Goal: Information Seeking & Learning: Understand process/instructions

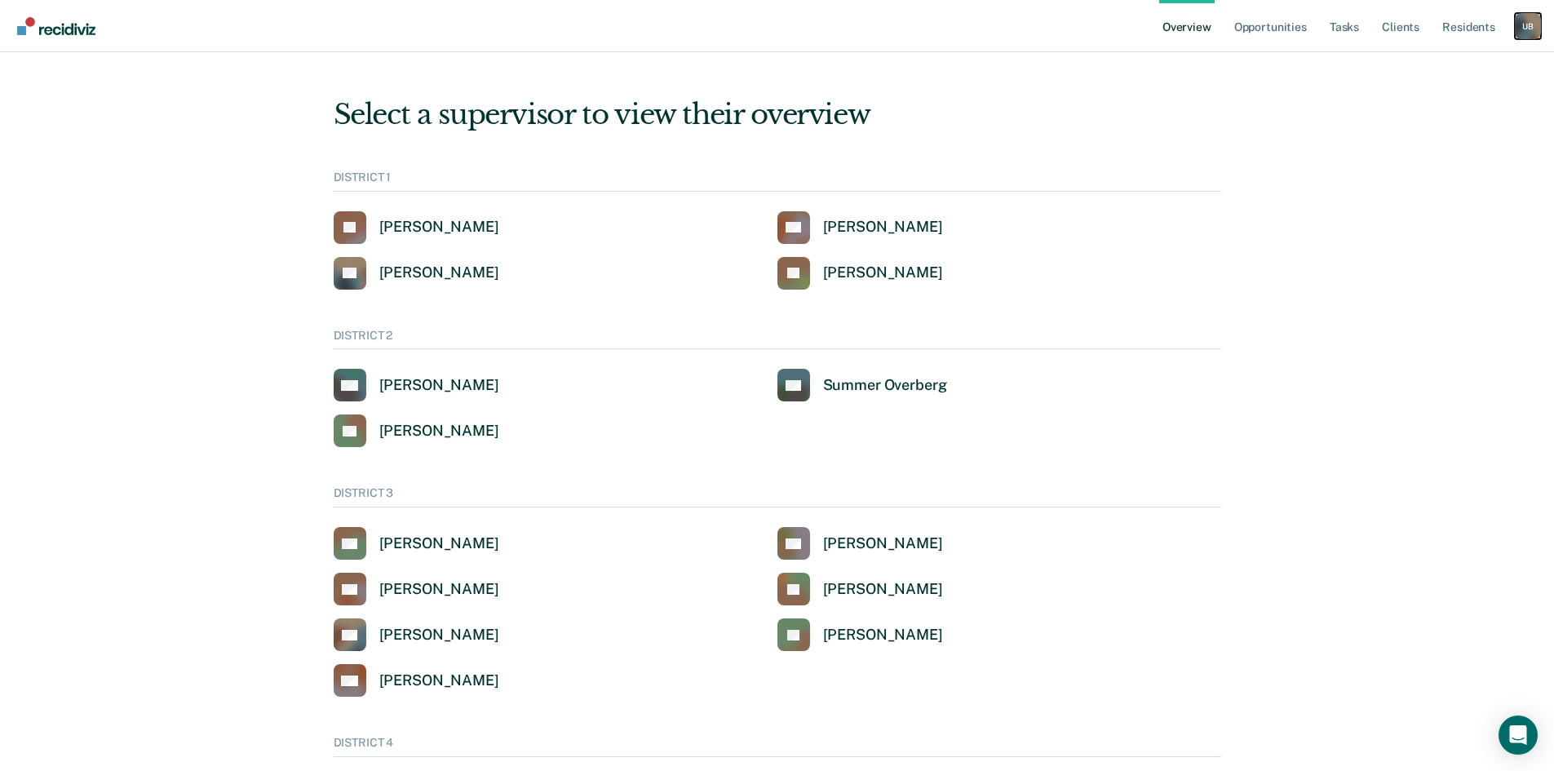
click at [1524, 30] on div "U B" at bounding box center [1528, 26] width 26 height 26
click at [1450, 123] on link "Go to Operations" at bounding box center [1458, 126] width 139 height 14
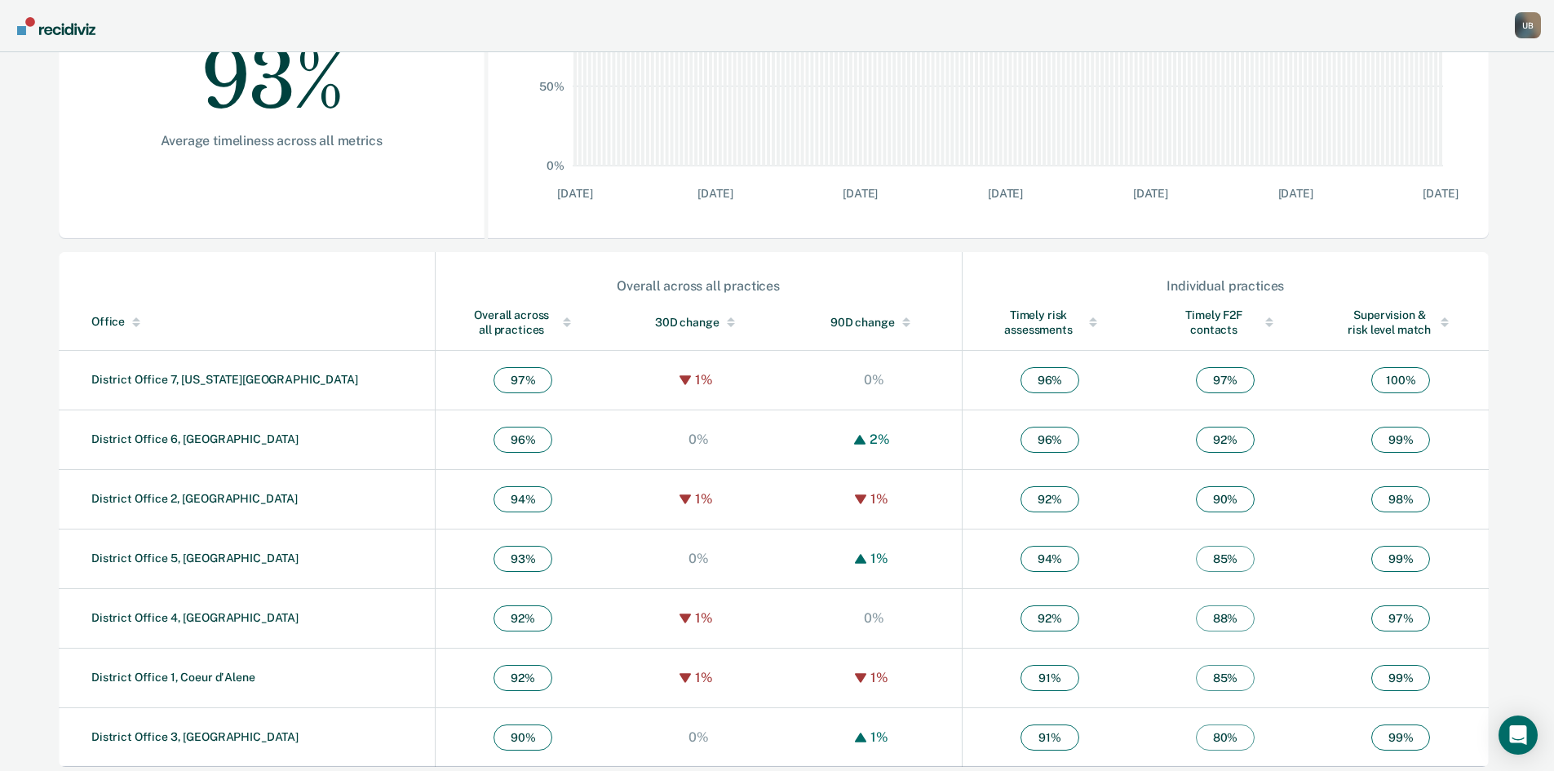
scroll to position [366, 0]
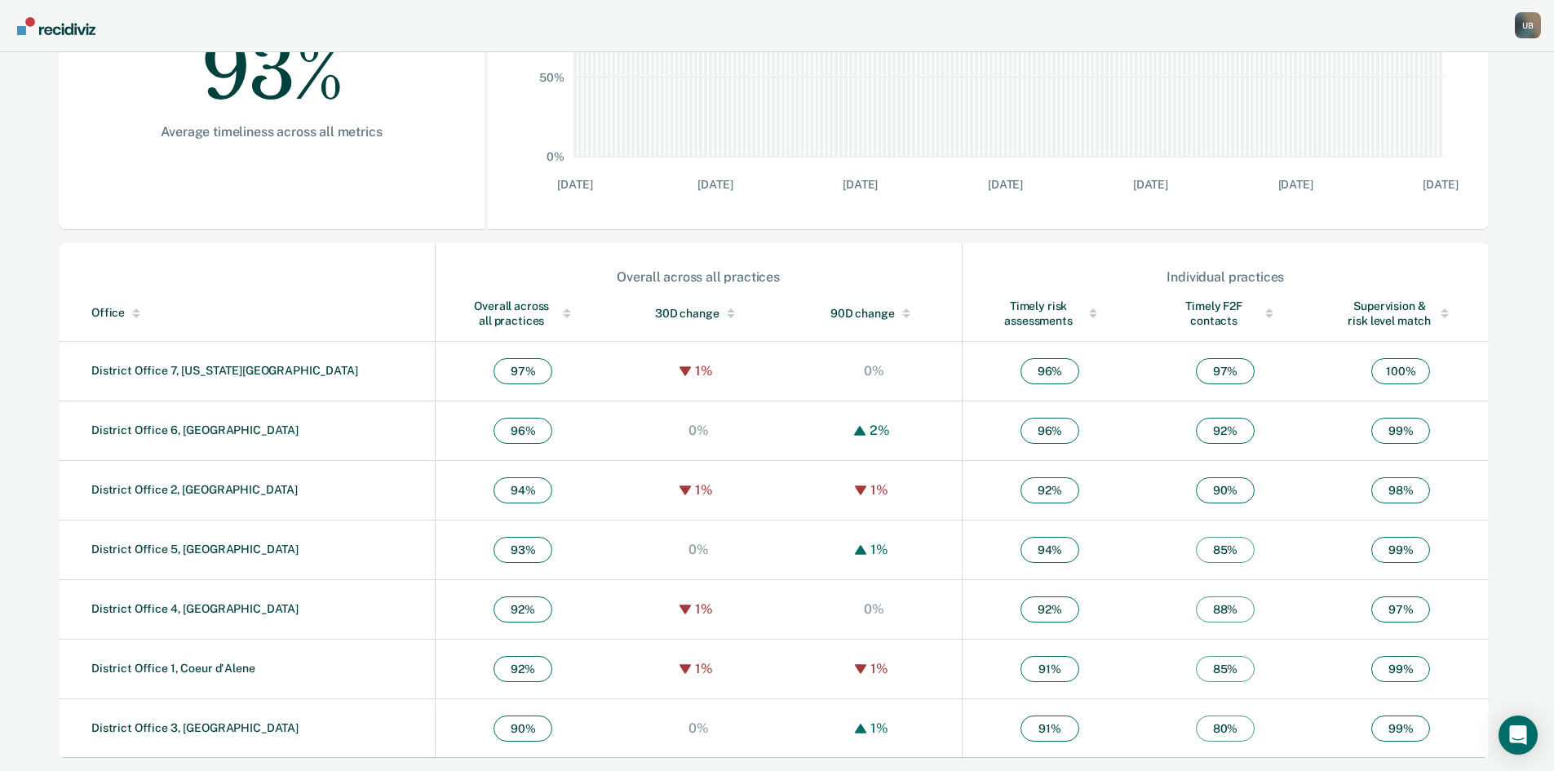
click at [468, 306] on div "Overall across all practices" at bounding box center [523, 313] width 110 height 29
click at [155, 728] on link "District Office 3, Caldwell" at bounding box center [194, 727] width 207 height 13
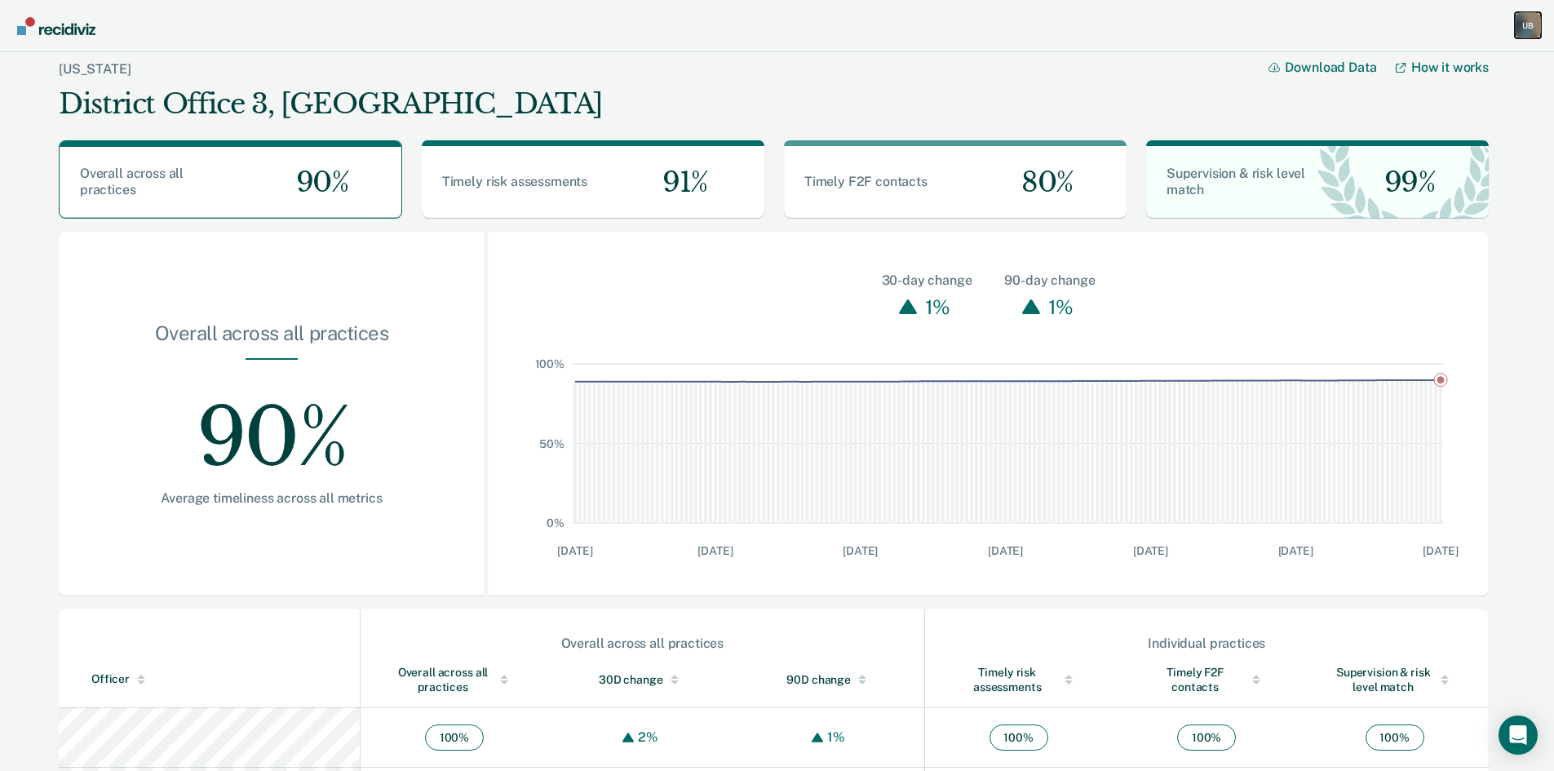
click at [1529, 25] on div "U B" at bounding box center [1528, 25] width 26 height 26
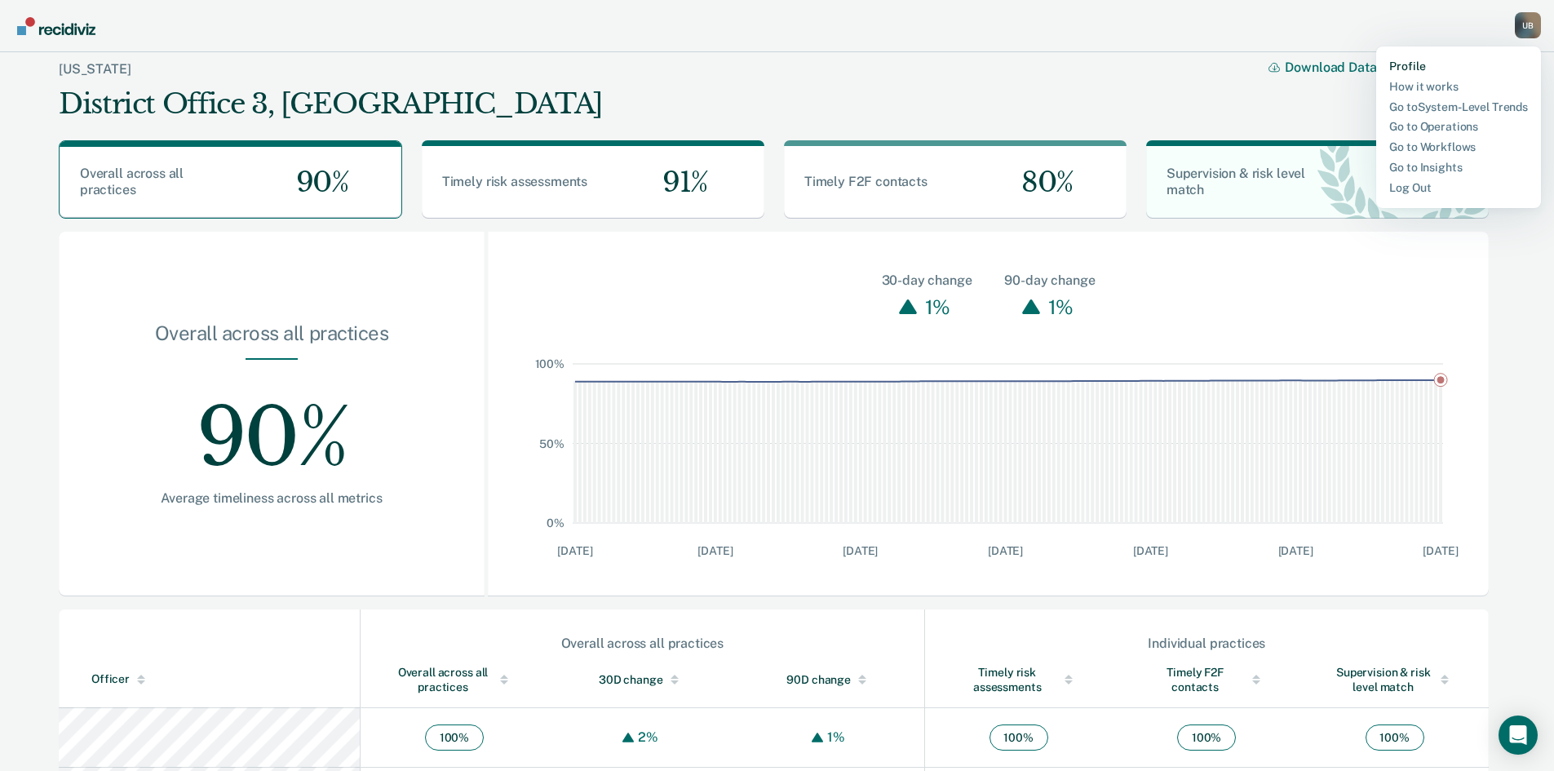
click at [1419, 64] on link "Profile" at bounding box center [1458, 67] width 139 height 14
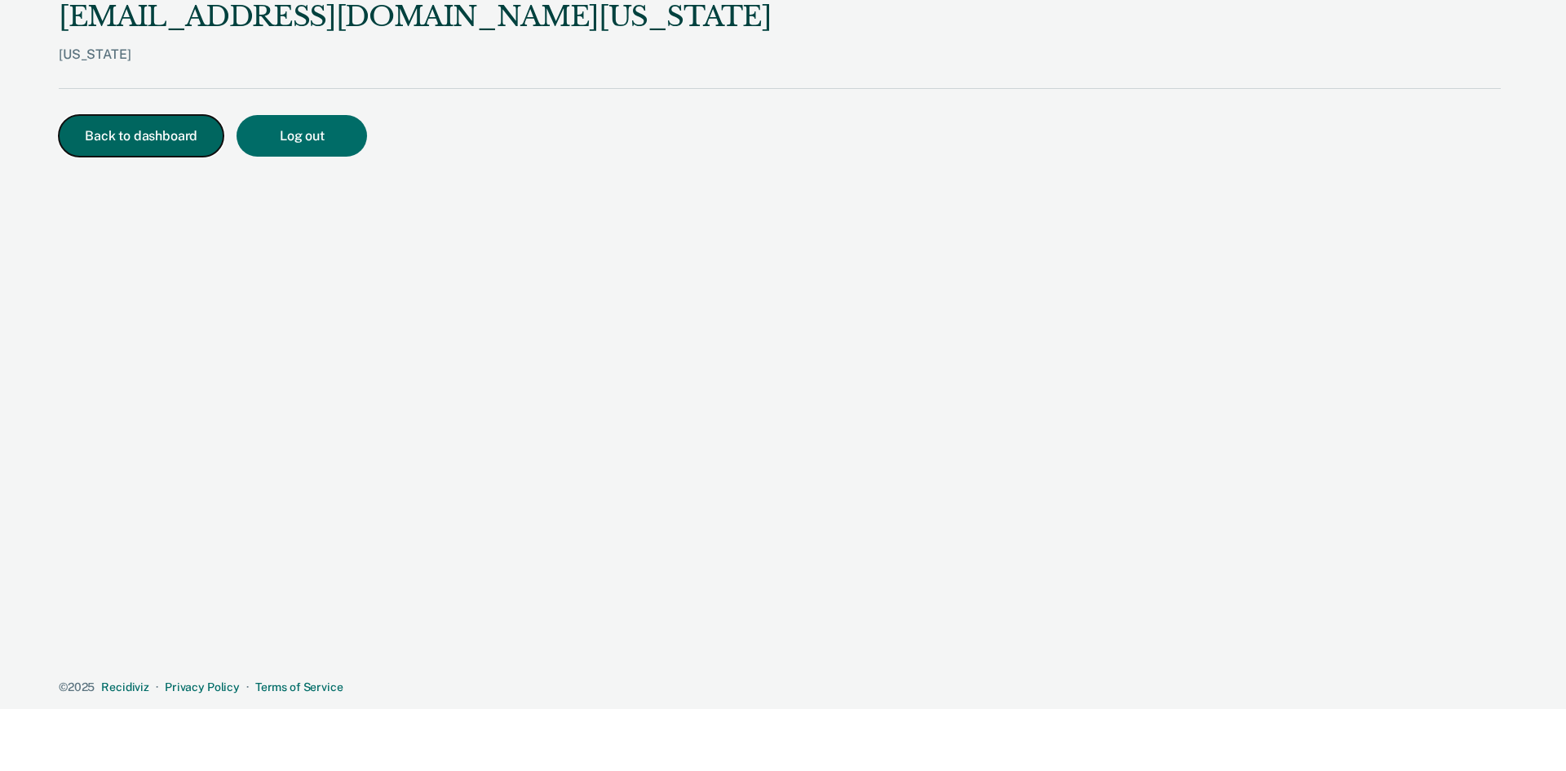
click at [159, 142] on button "Back to dashboard" at bounding box center [141, 136] width 165 height 42
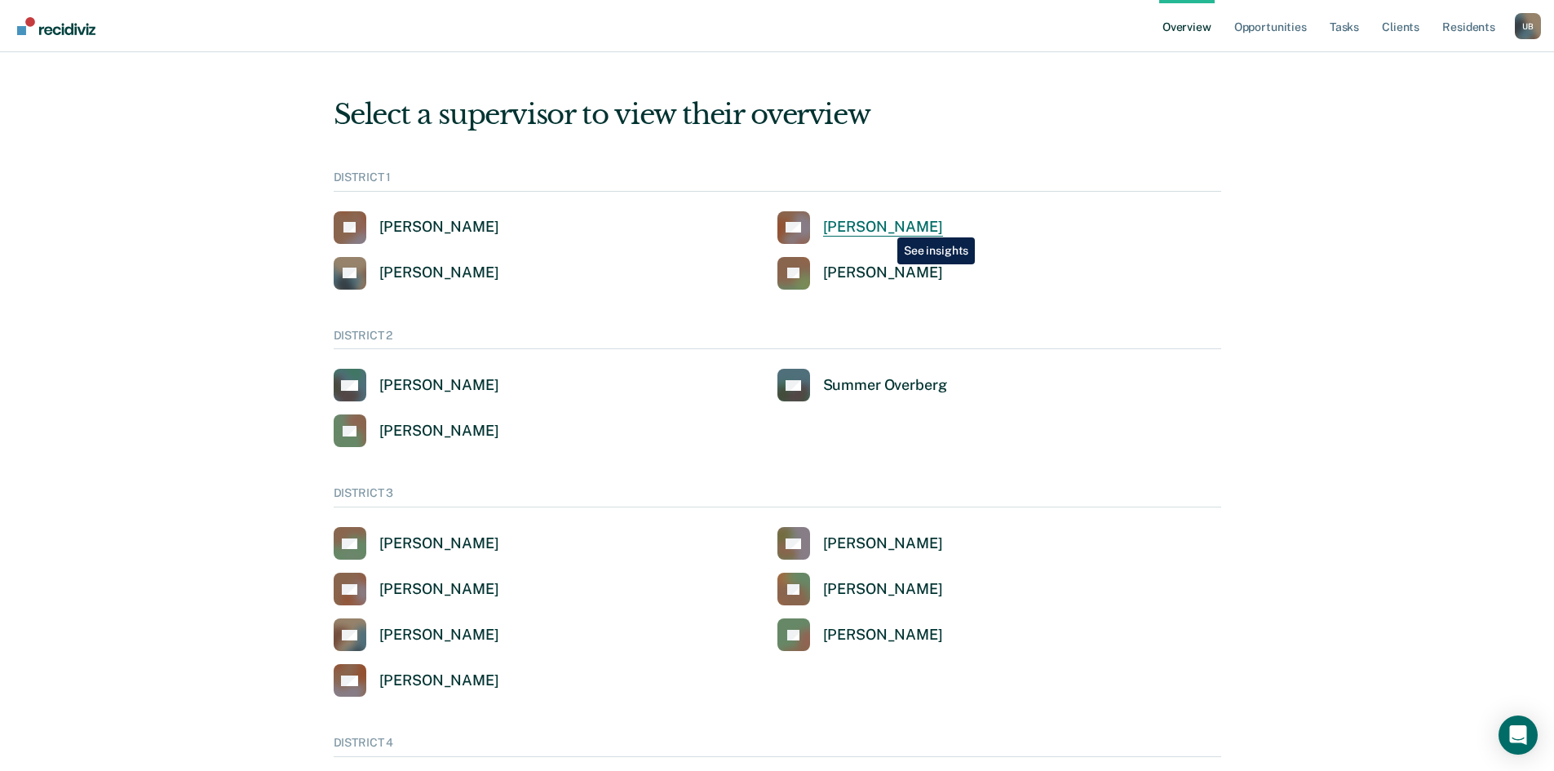
click at [885, 225] on div "Clinton Blettner" at bounding box center [883, 227] width 120 height 19
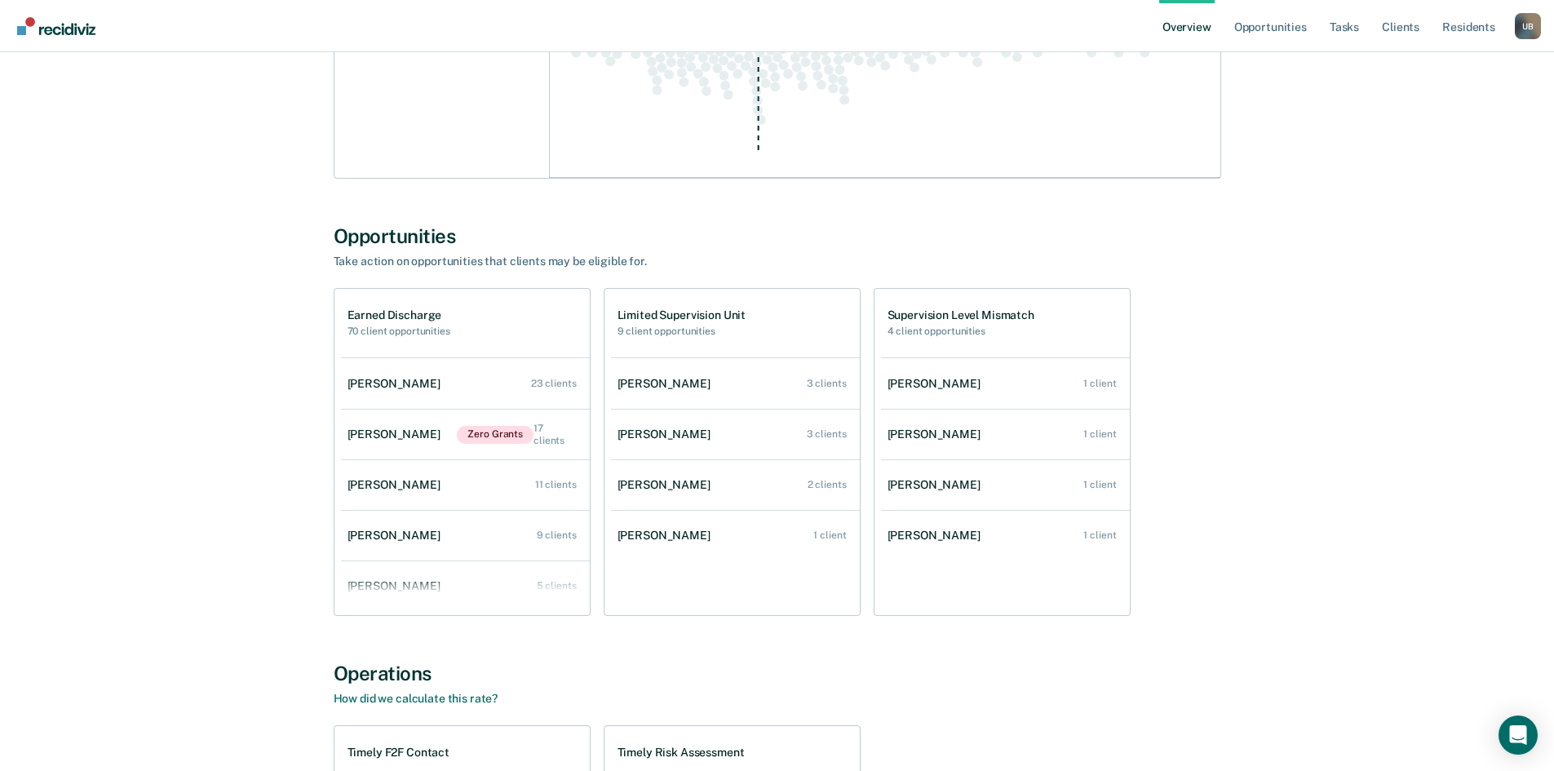
scroll to position [897, 0]
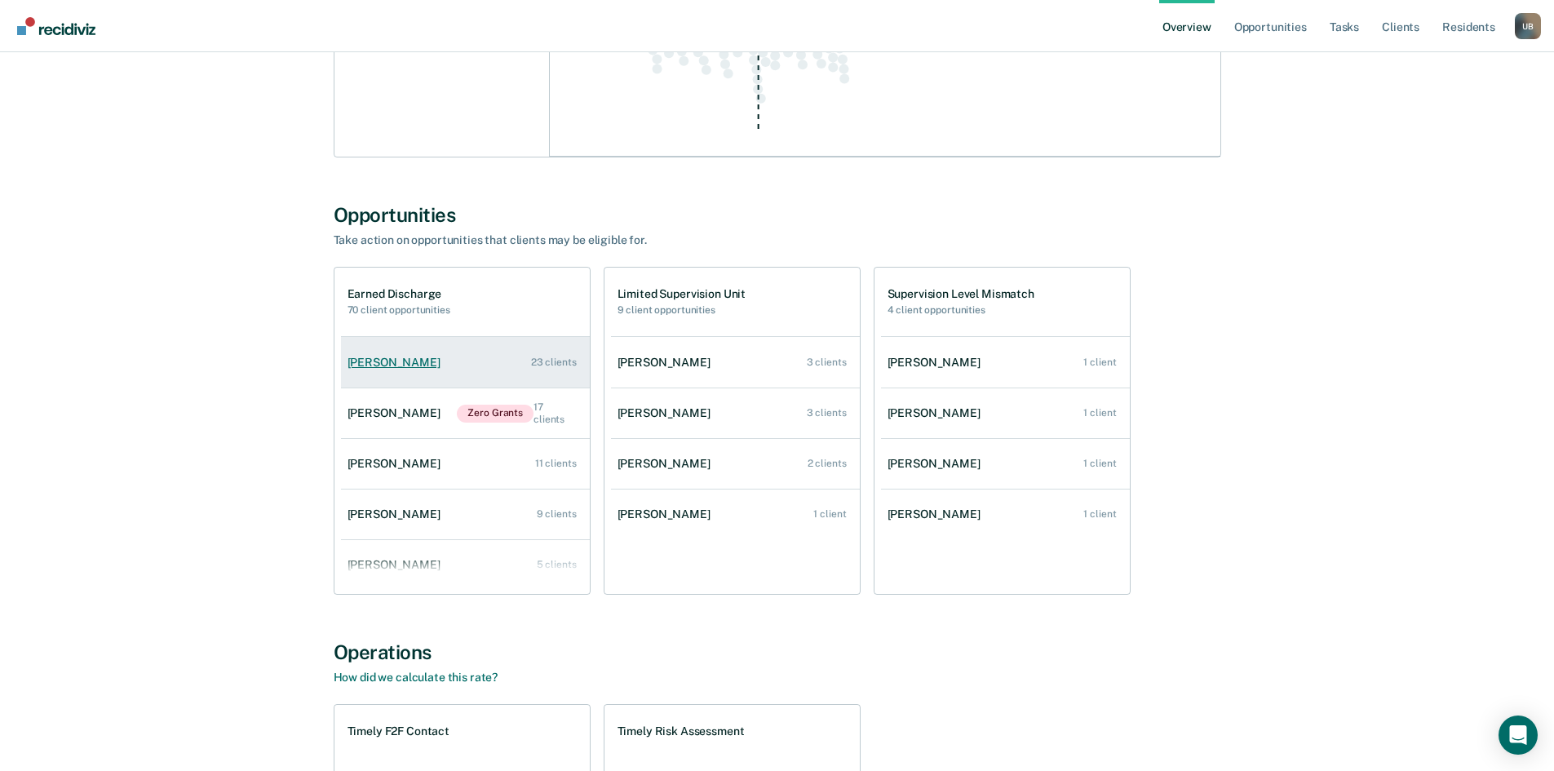
click at [393, 354] on link "Shayla Walton 23 clients" at bounding box center [465, 362] width 249 height 46
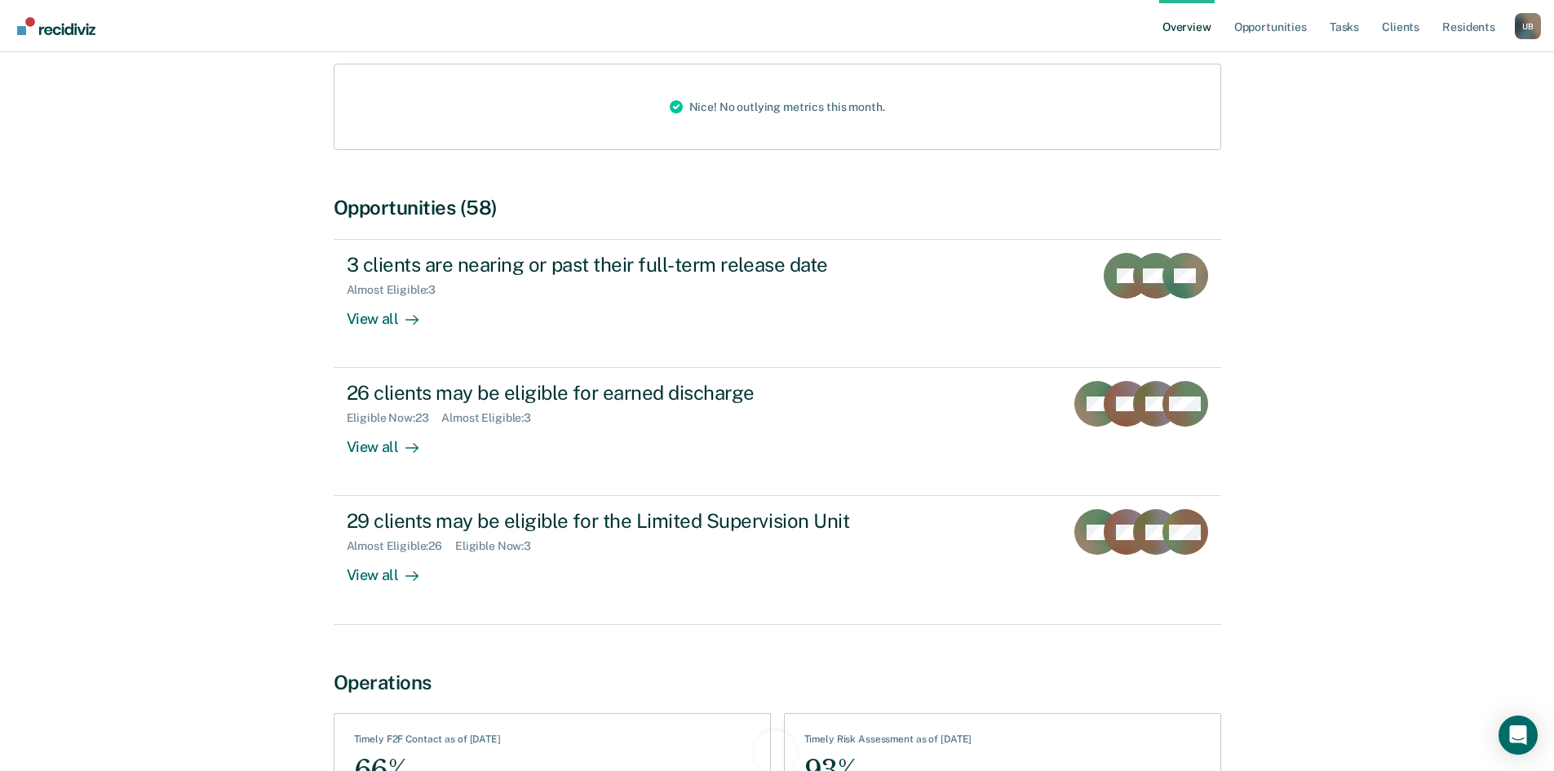
scroll to position [326, 0]
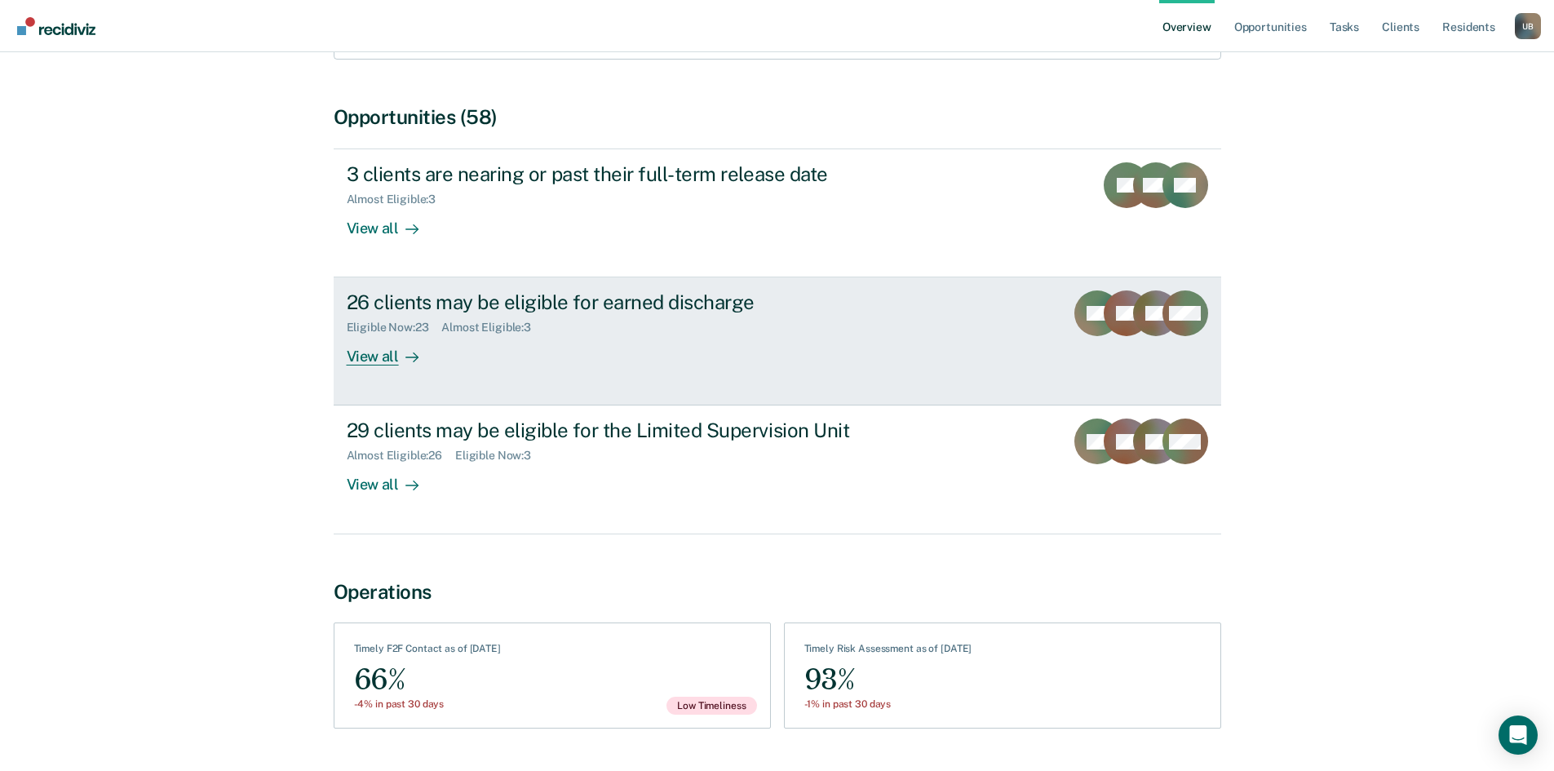
click at [378, 358] on div "View all" at bounding box center [392, 350] width 91 height 32
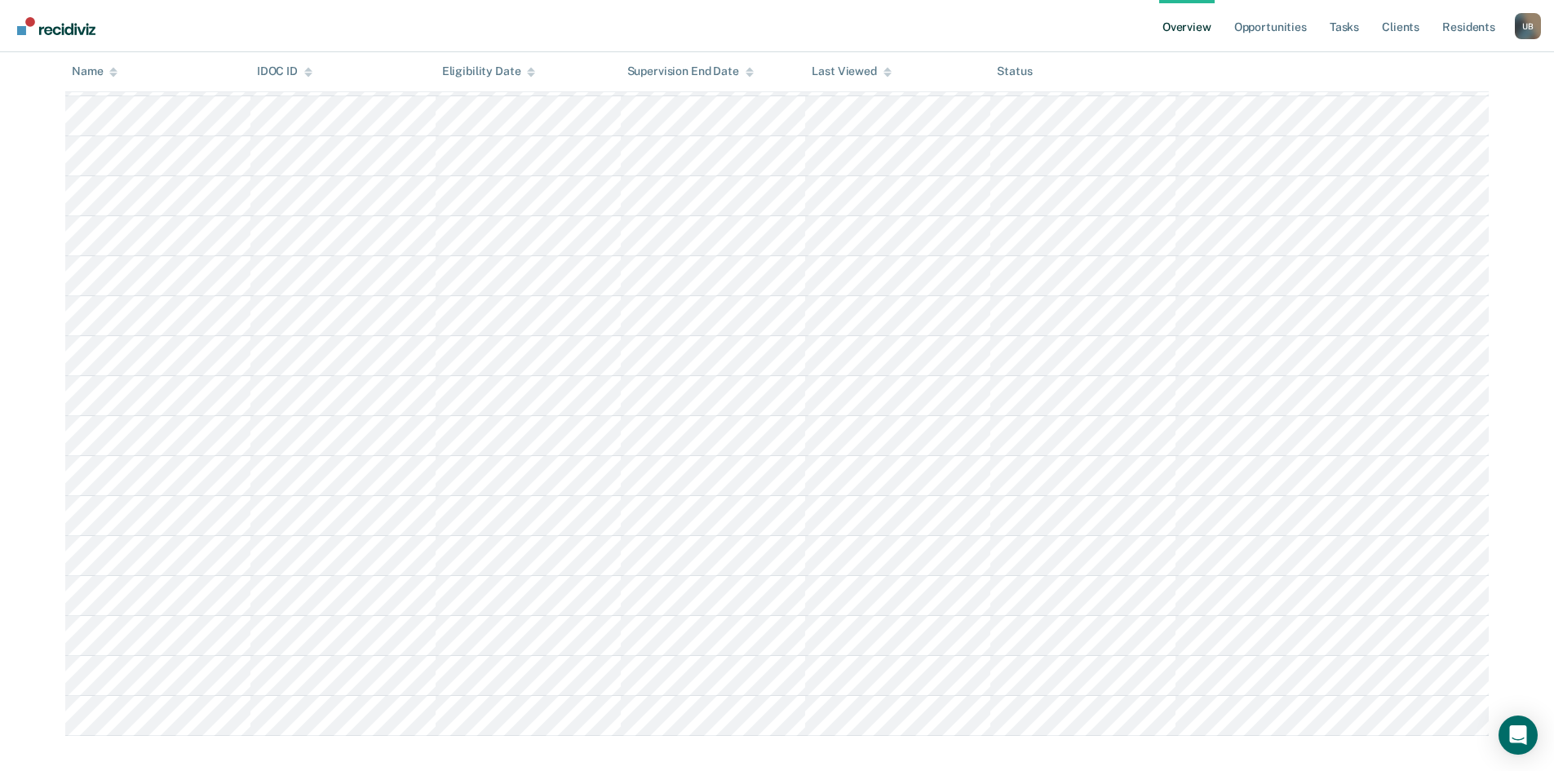
scroll to position [538, 0]
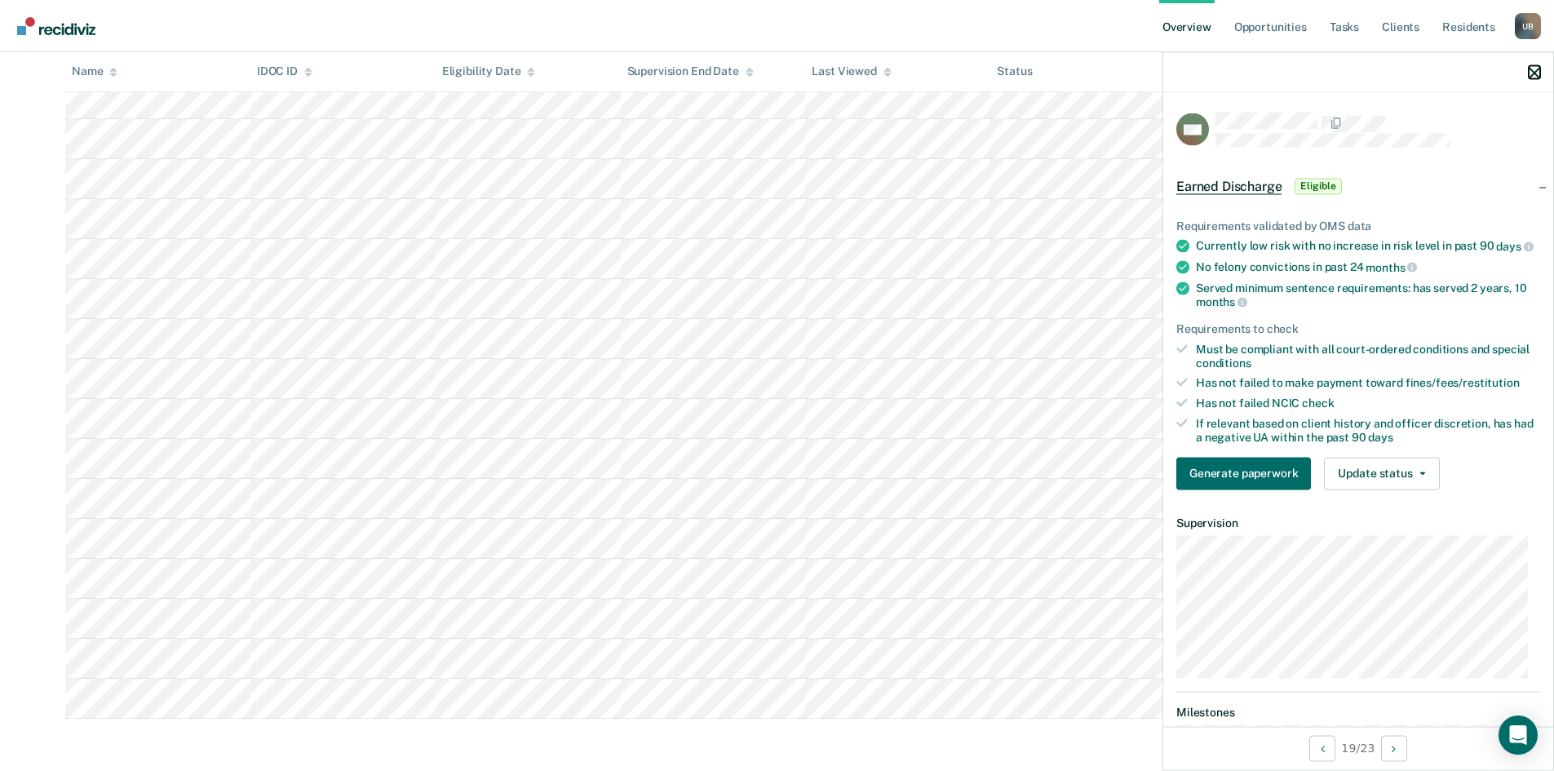
click at [1534, 70] on icon "button" at bounding box center [1534, 72] width 11 height 11
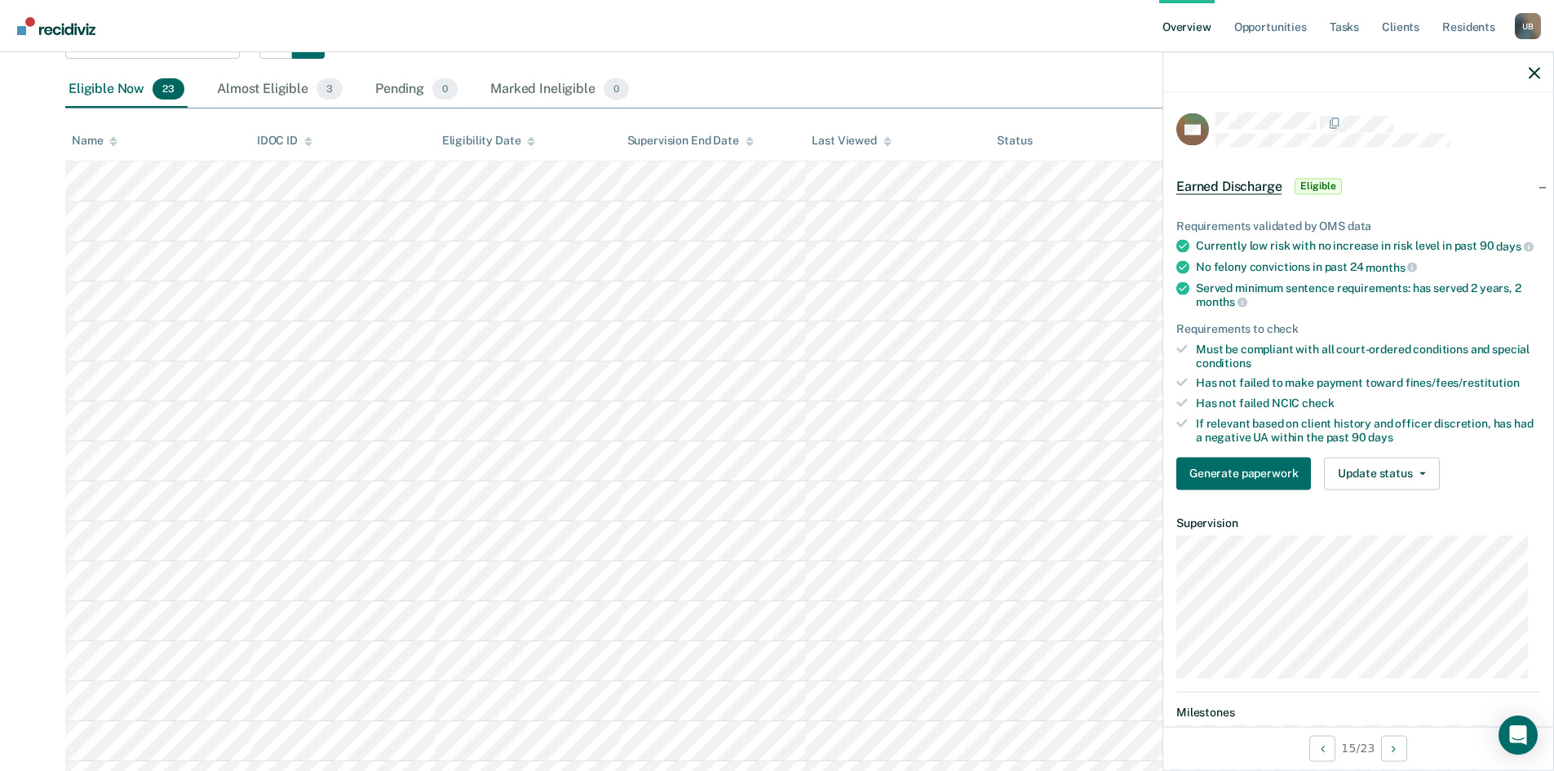
scroll to position [0, 0]
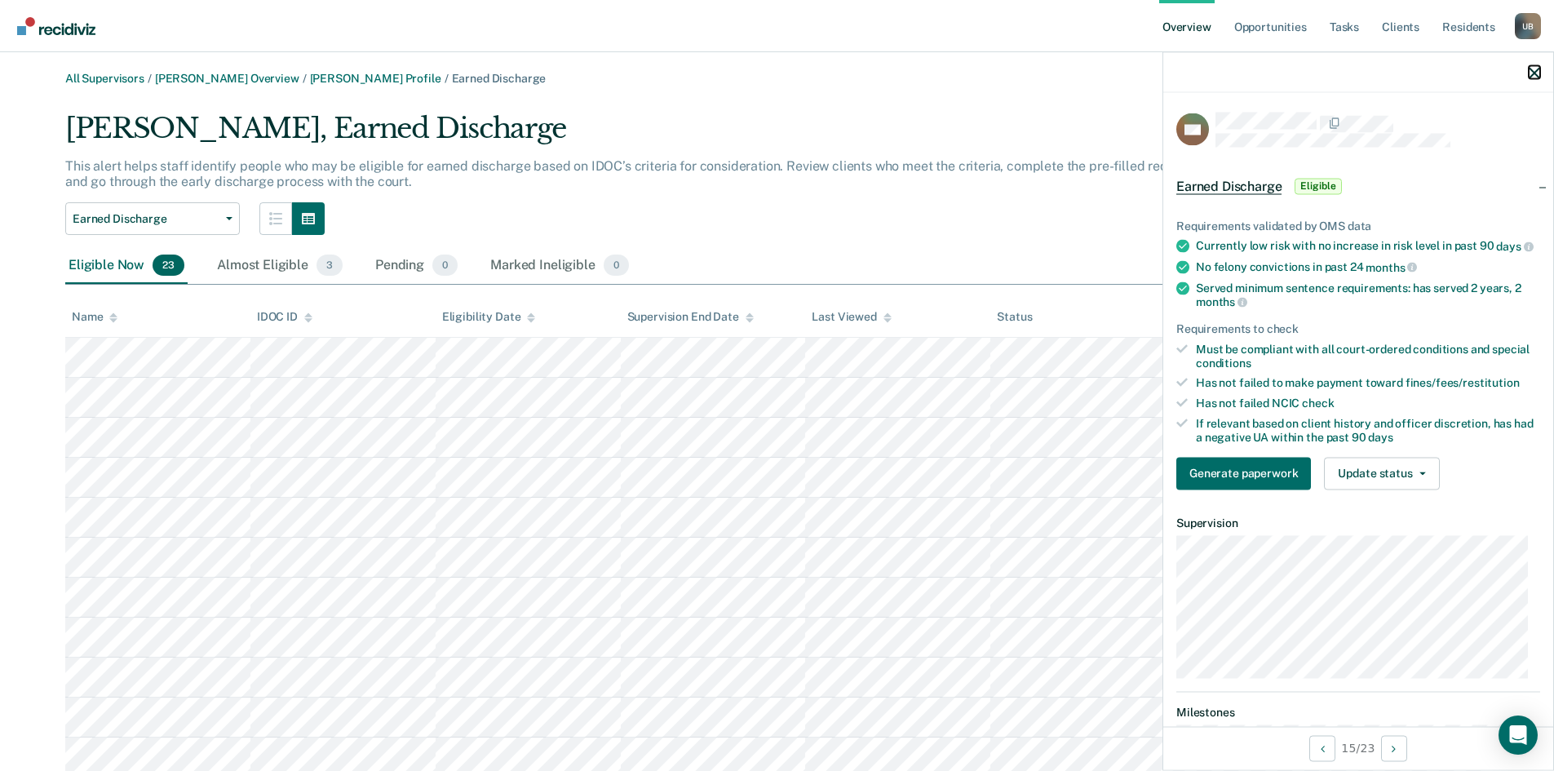
click at [1535, 69] on icon "button" at bounding box center [1534, 72] width 11 height 11
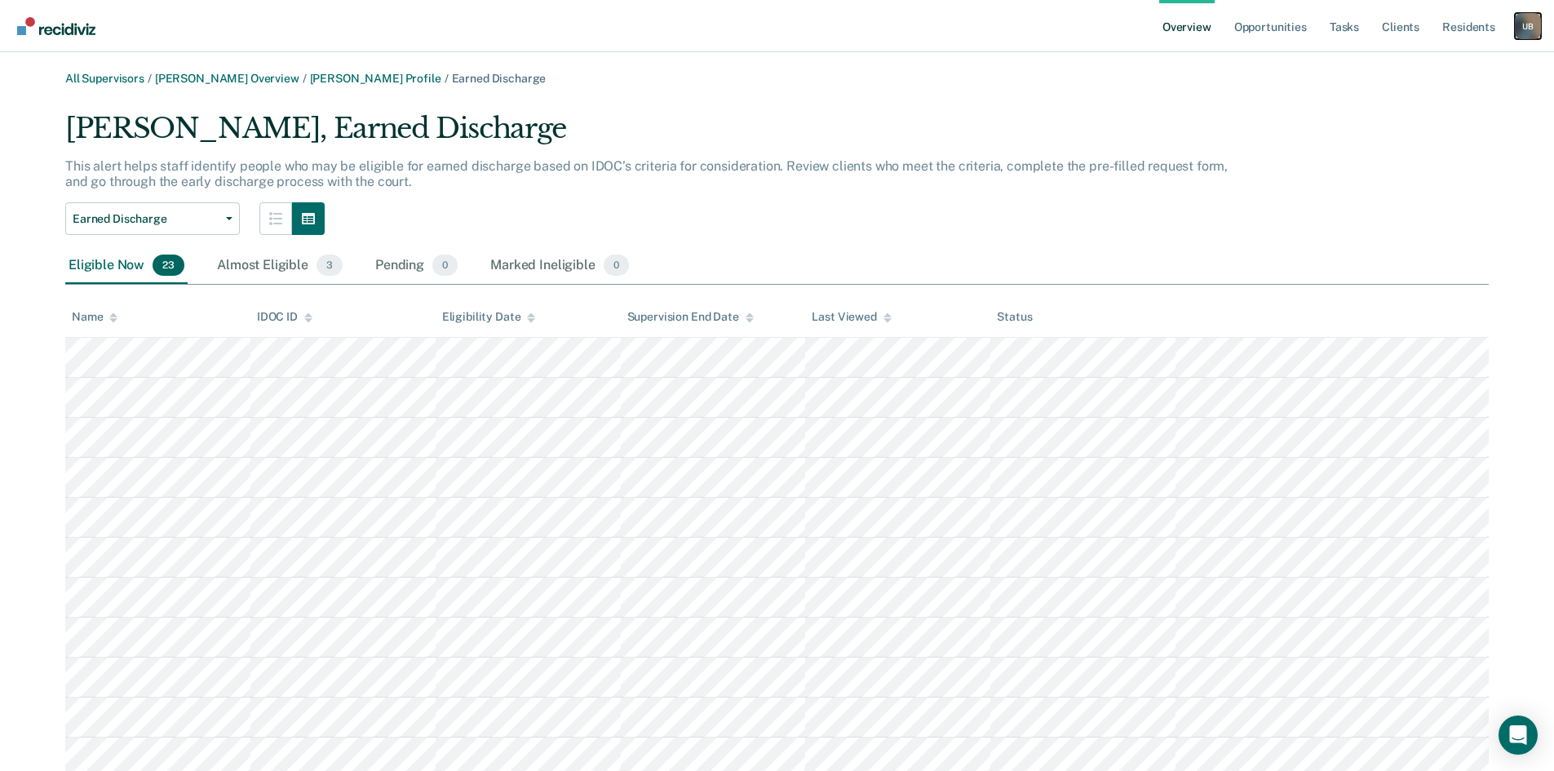
click at [1530, 32] on div "U B" at bounding box center [1528, 26] width 26 height 26
click at [1448, 120] on link "Go to Operations" at bounding box center [1458, 126] width 139 height 14
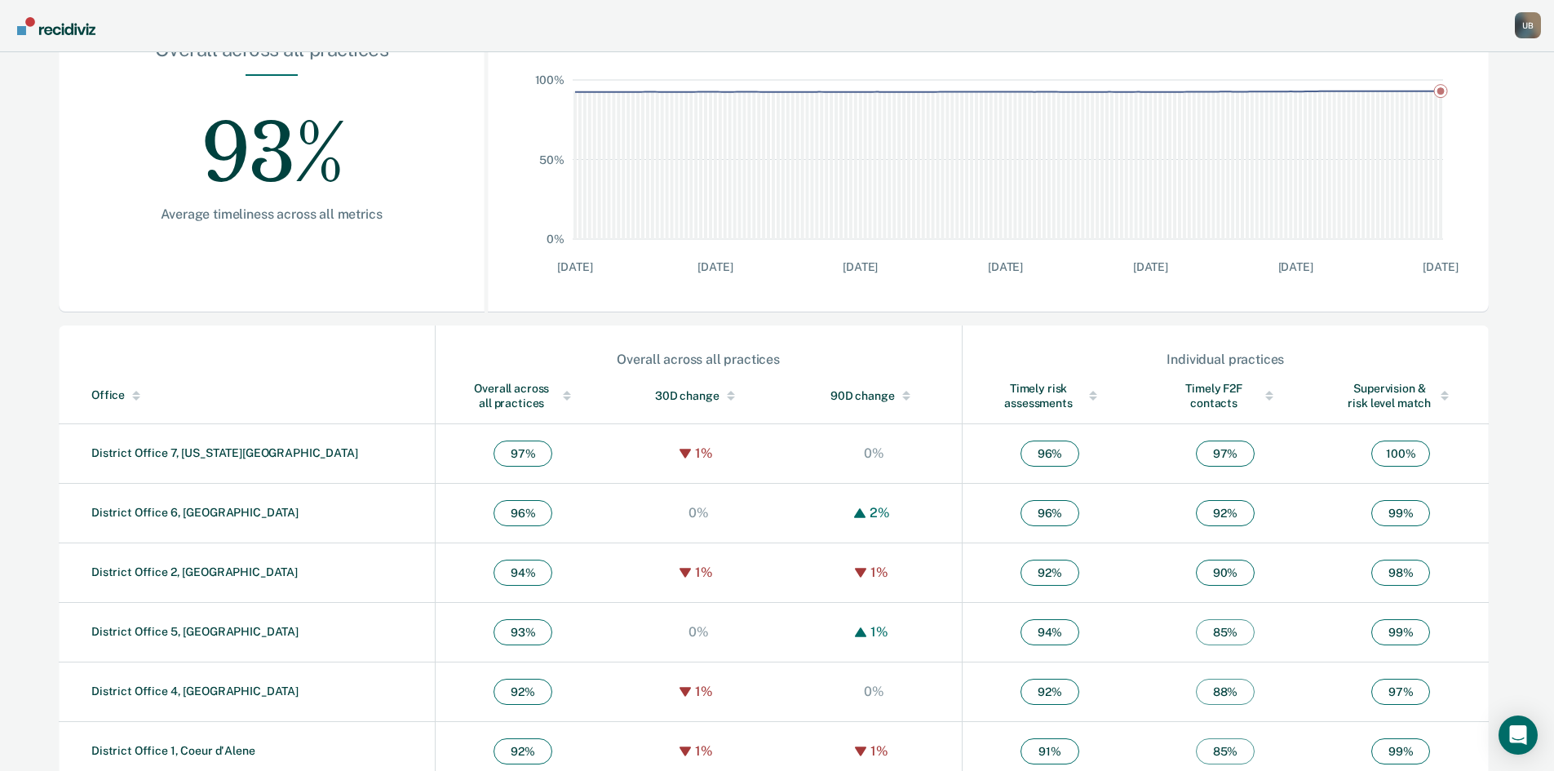
scroll to position [366, 0]
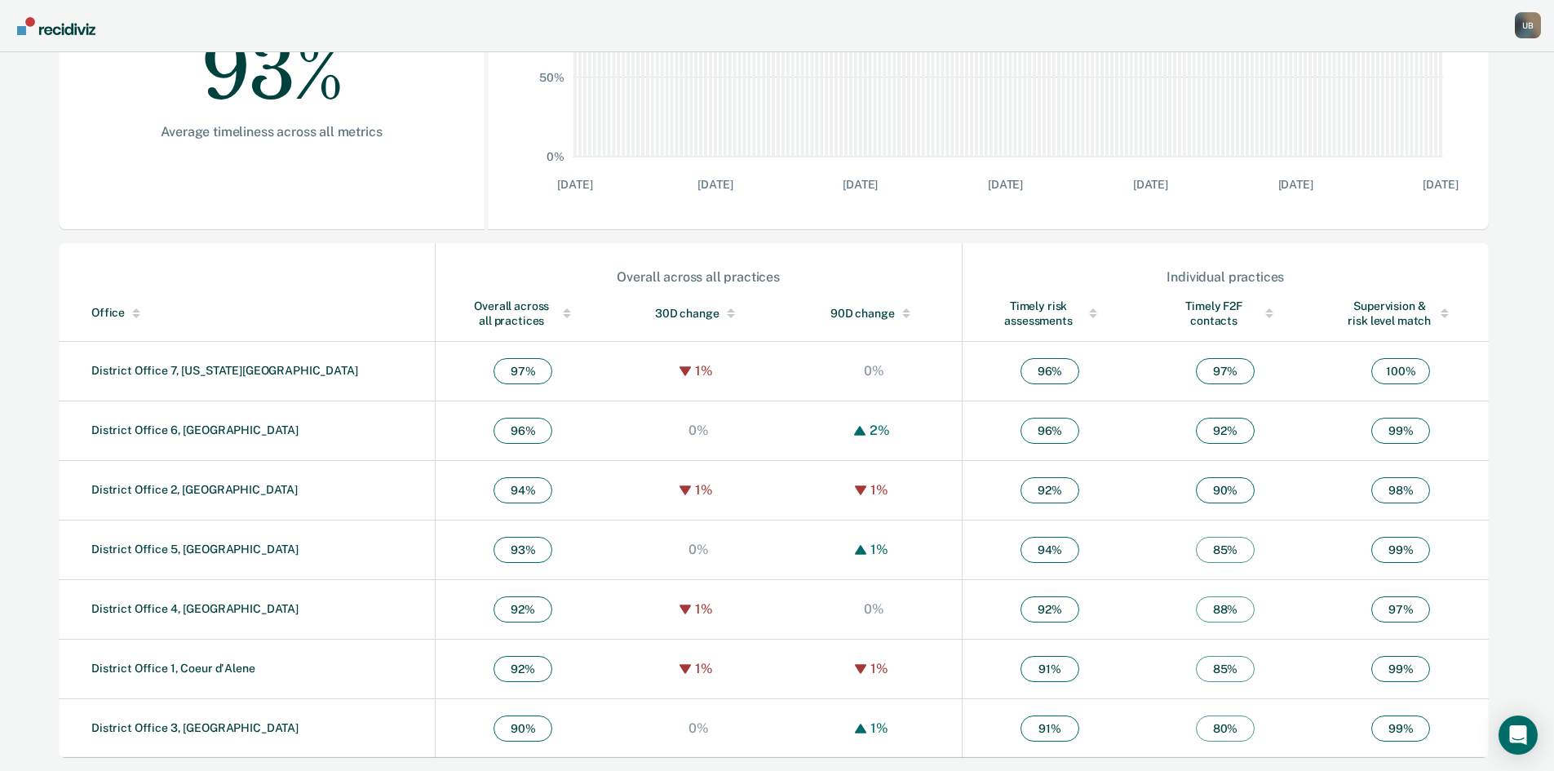
click at [1258, 311] on div at bounding box center [1269, 313] width 23 height 11
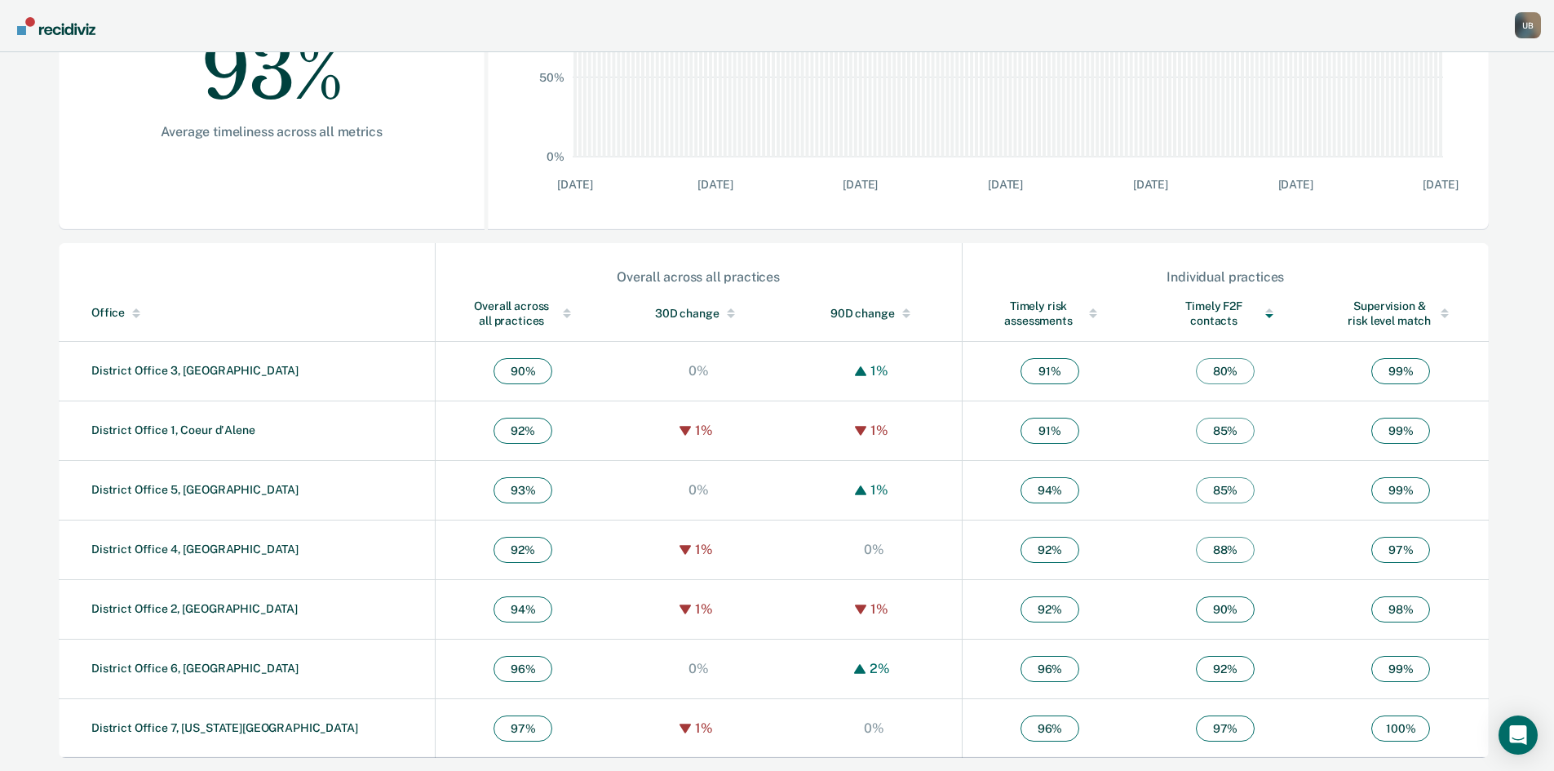
click at [1258, 311] on div at bounding box center [1269, 313] width 23 height 11
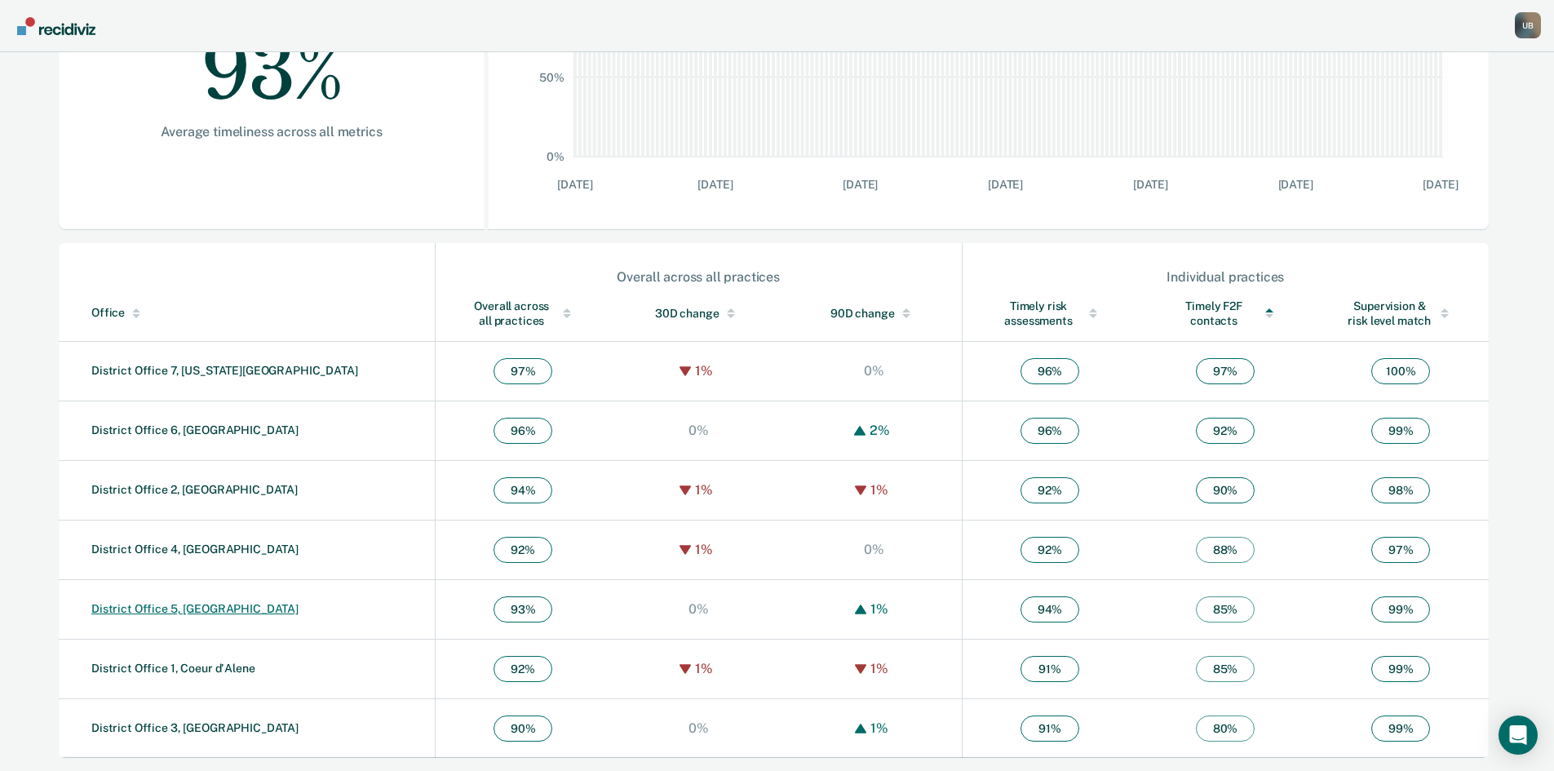
click at [190, 609] on link "District Office 5, Twin Falls" at bounding box center [194, 608] width 207 height 13
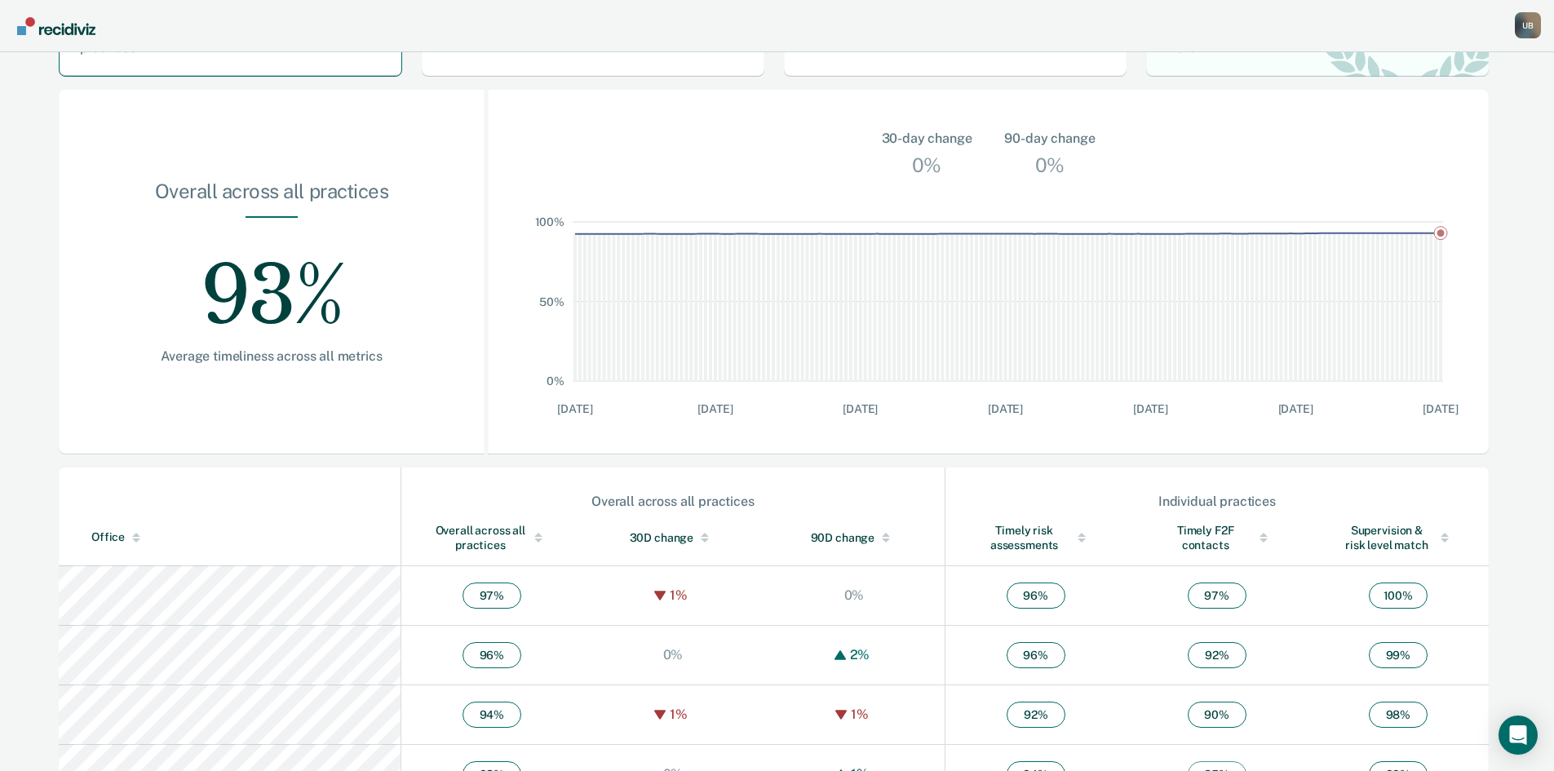
scroll to position [366, 0]
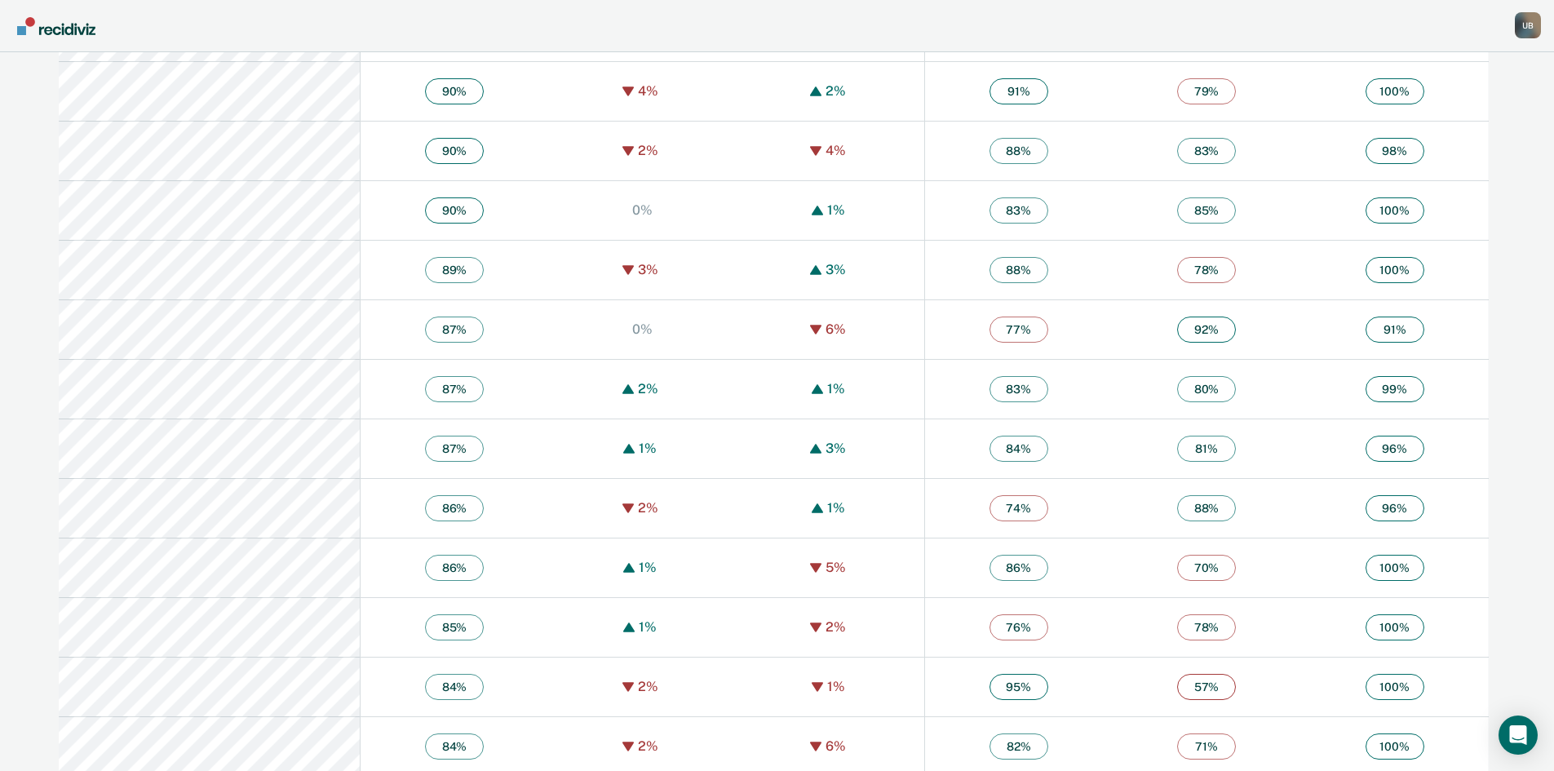
scroll to position [2610, 0]
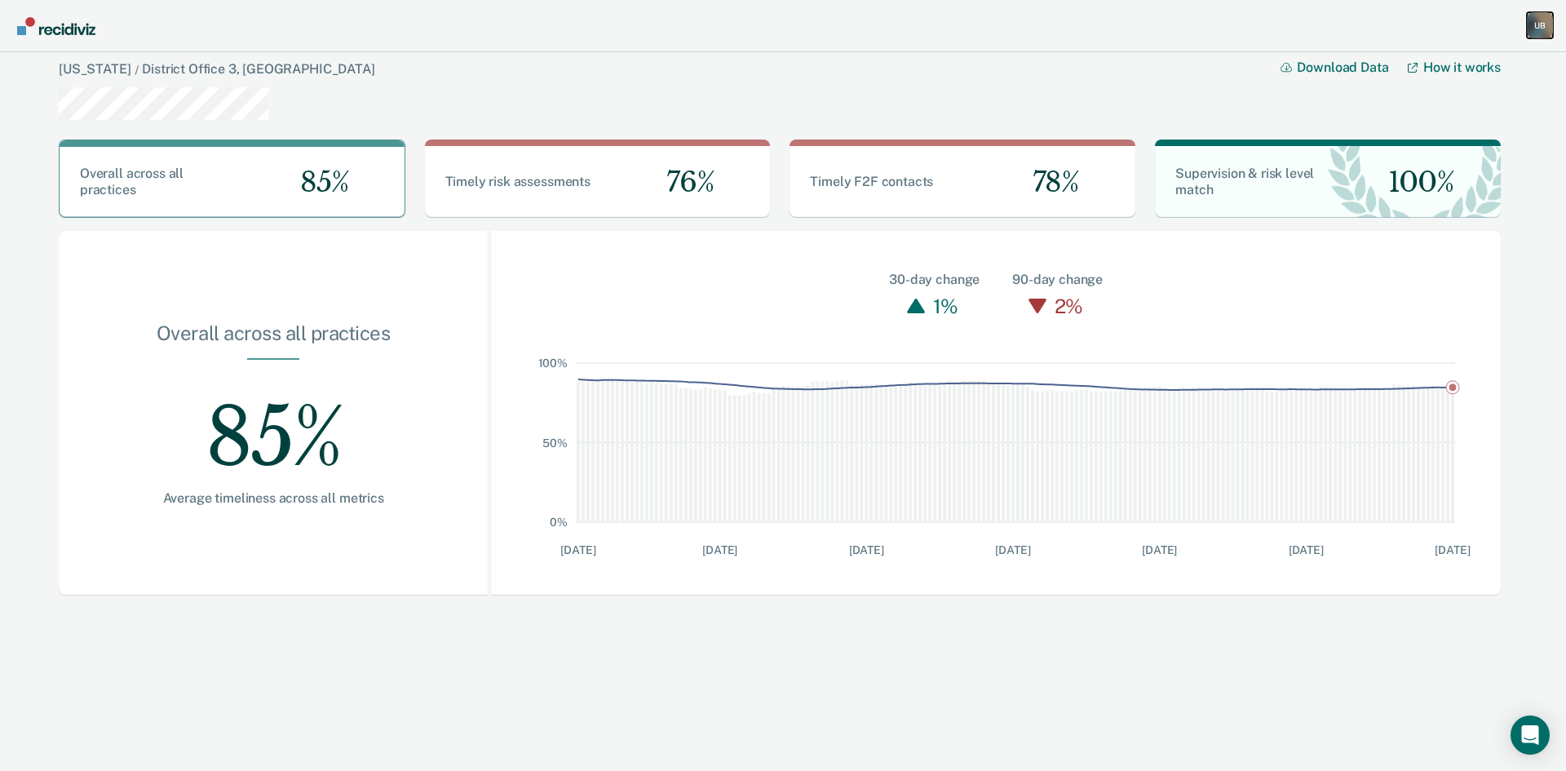
click at [1538, 22] on div "U B" at bounding box center [1540, 25] width 26 height 26
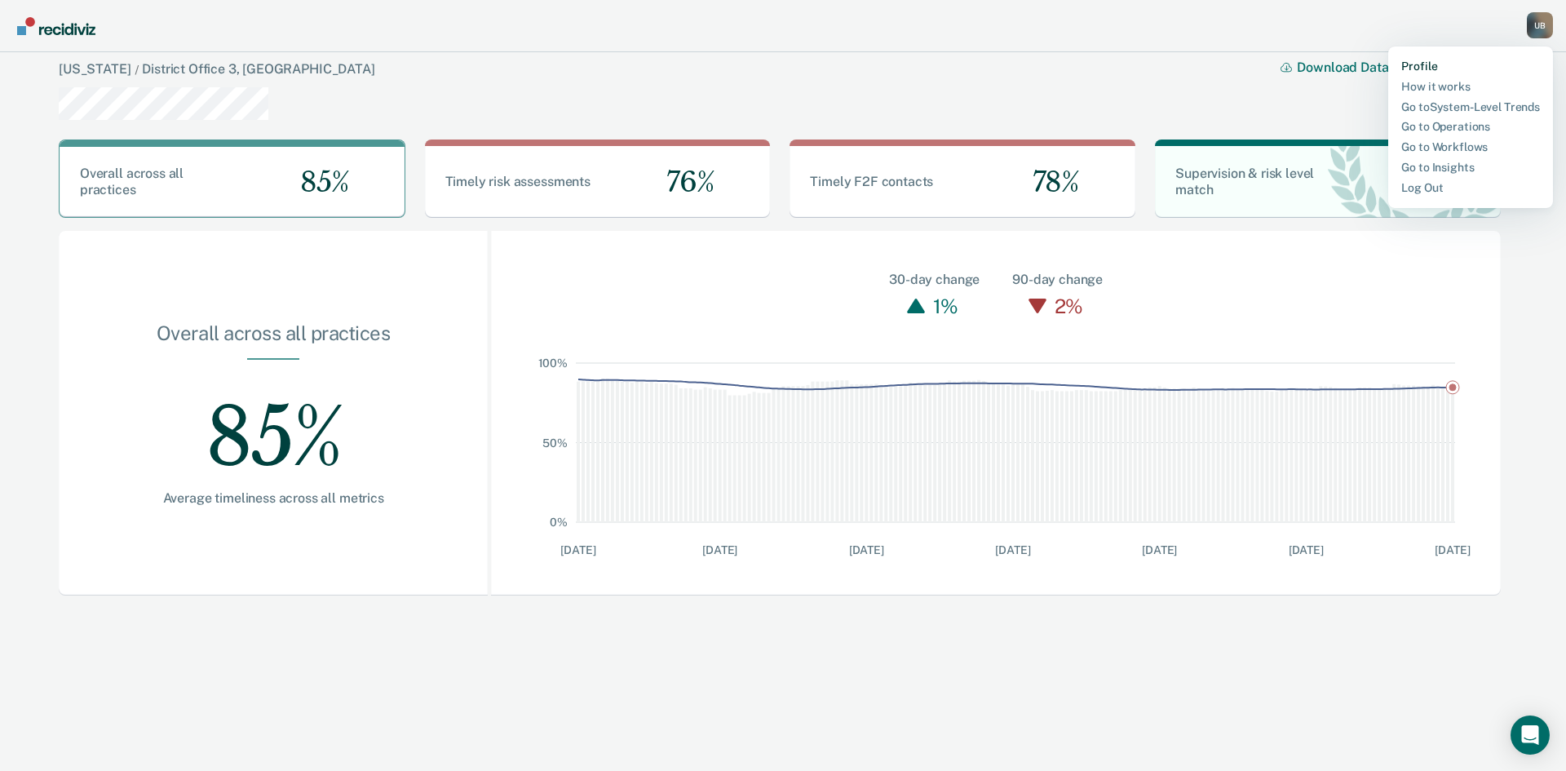
click at [1440, 64] on link "Profile" at bounding box center [1470, 67] width 139 height 14
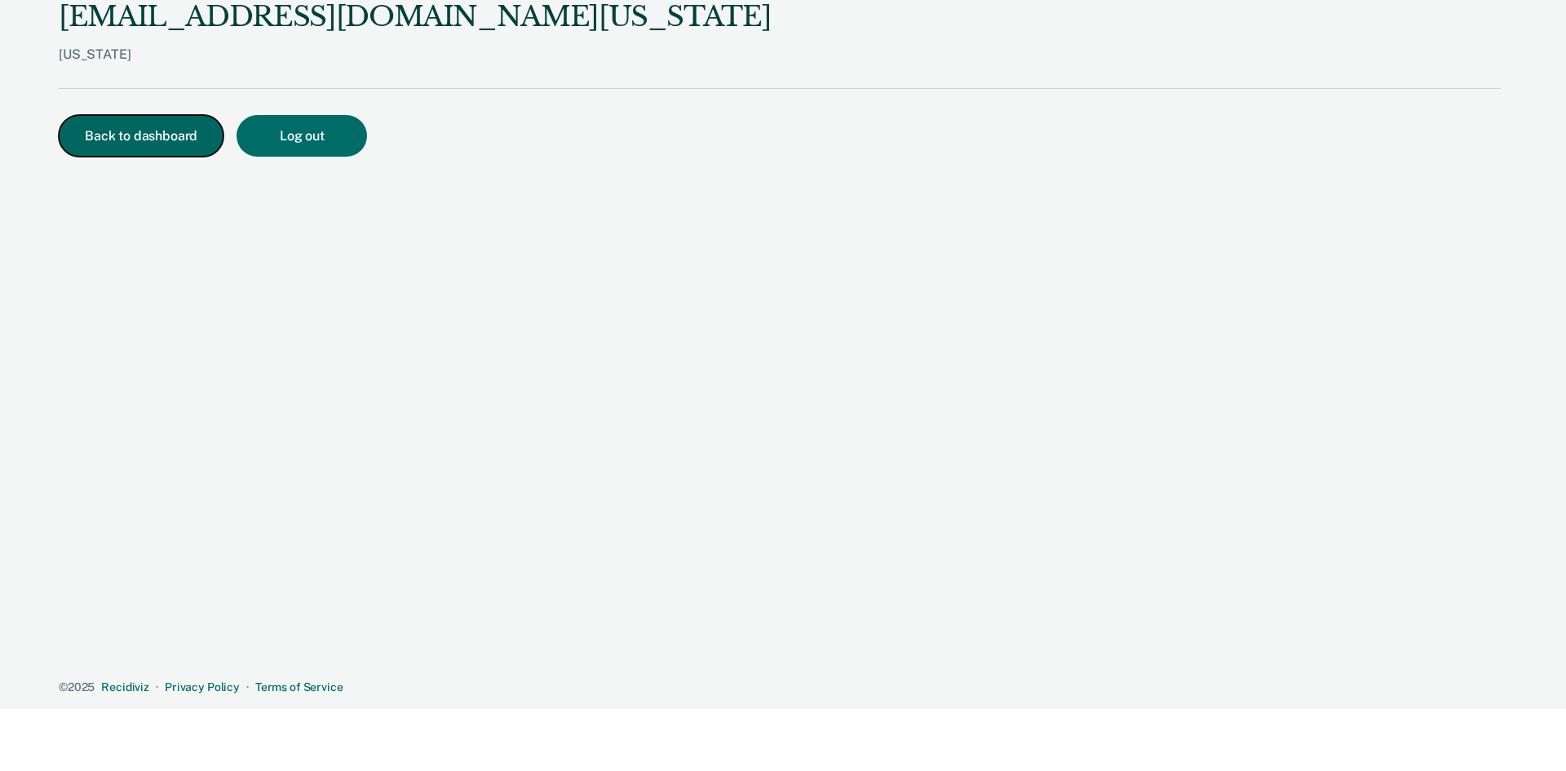
click at [183, 132] on button "Back to dashboard" at bounding box center [141, 136] width 165 height 42
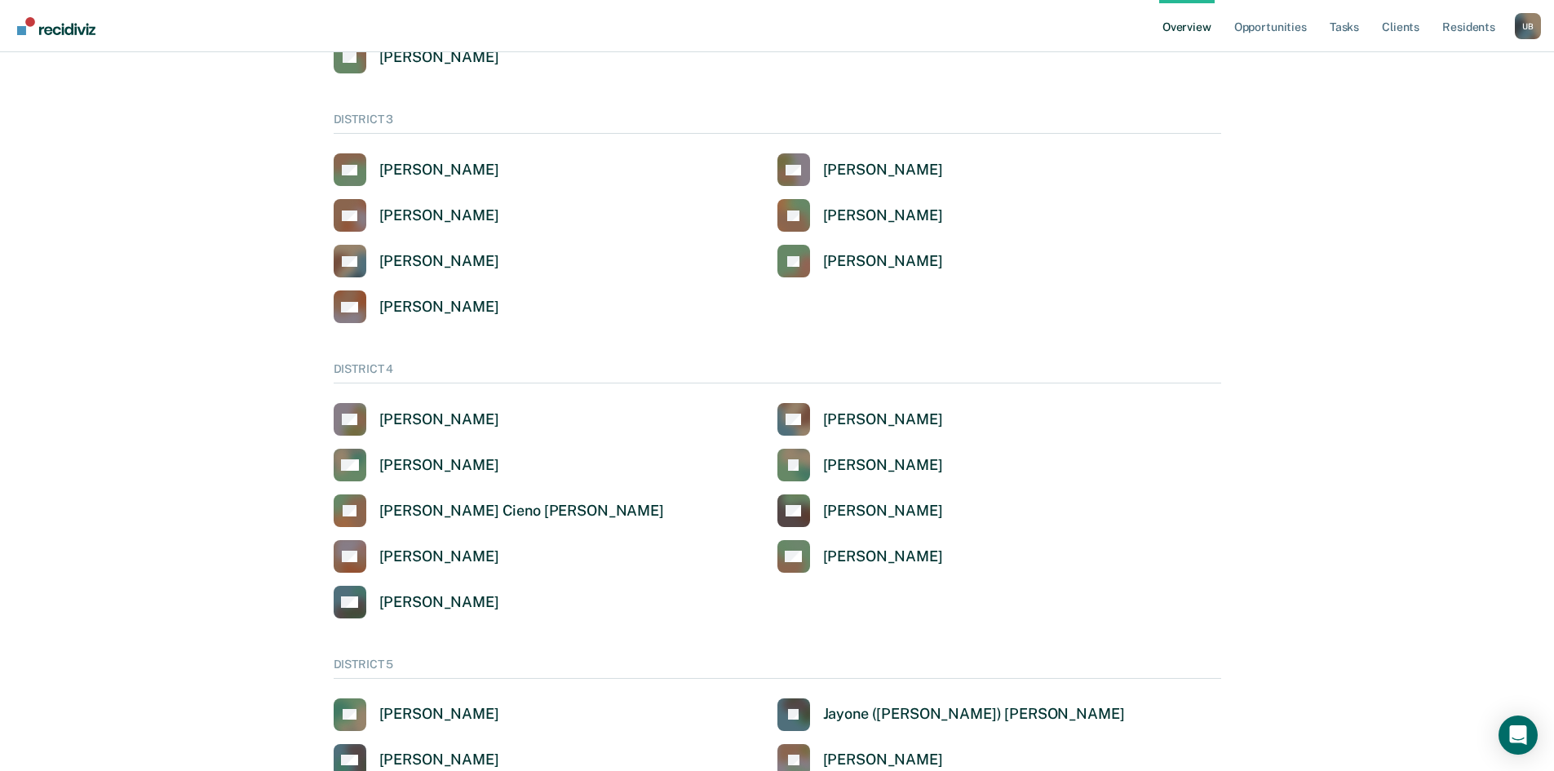
scroll to position [326, 0]
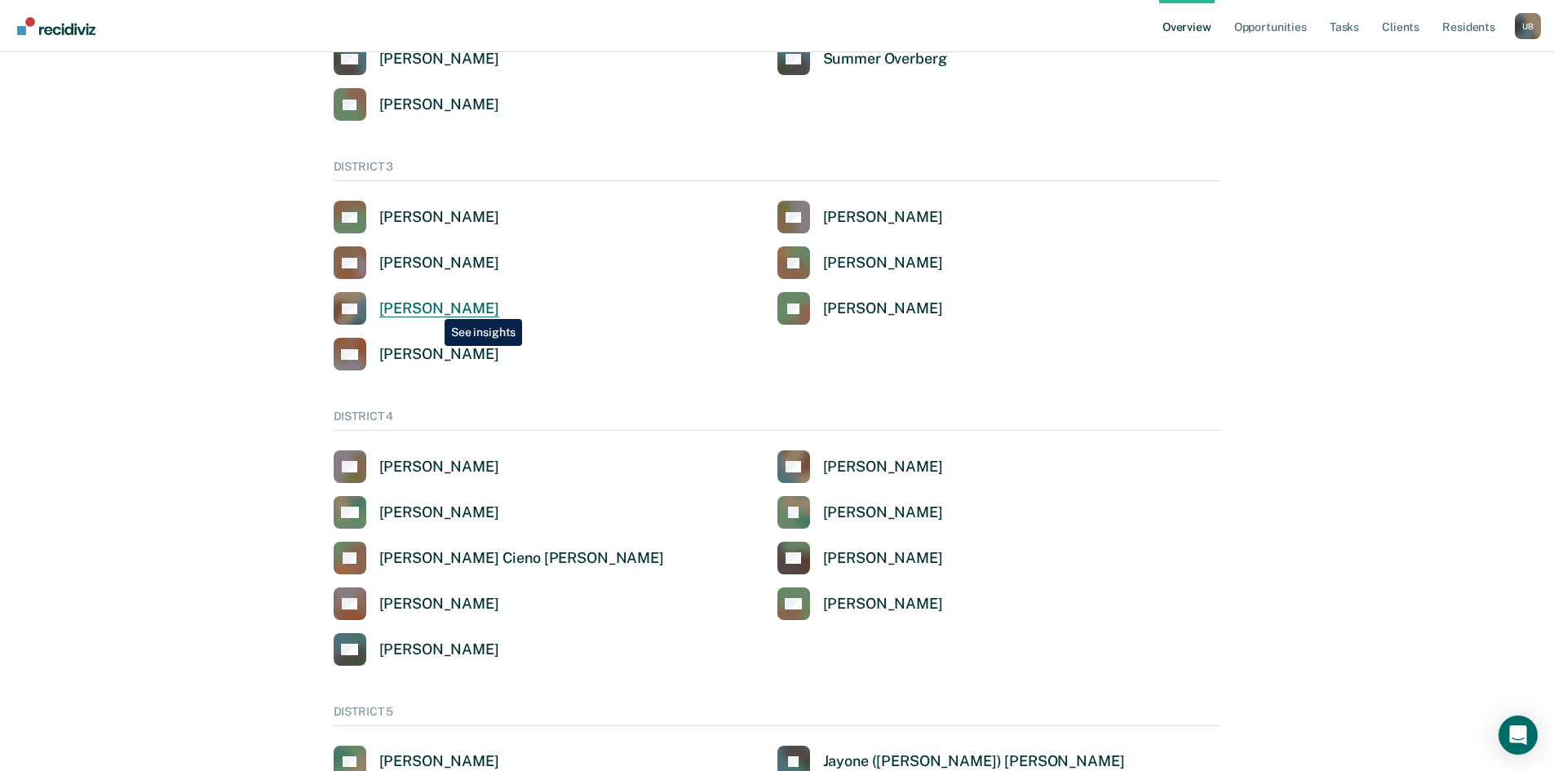
click at [432, 307] on div "Daniel Geisel" at bounding box center [439, 308] width 120 height 19
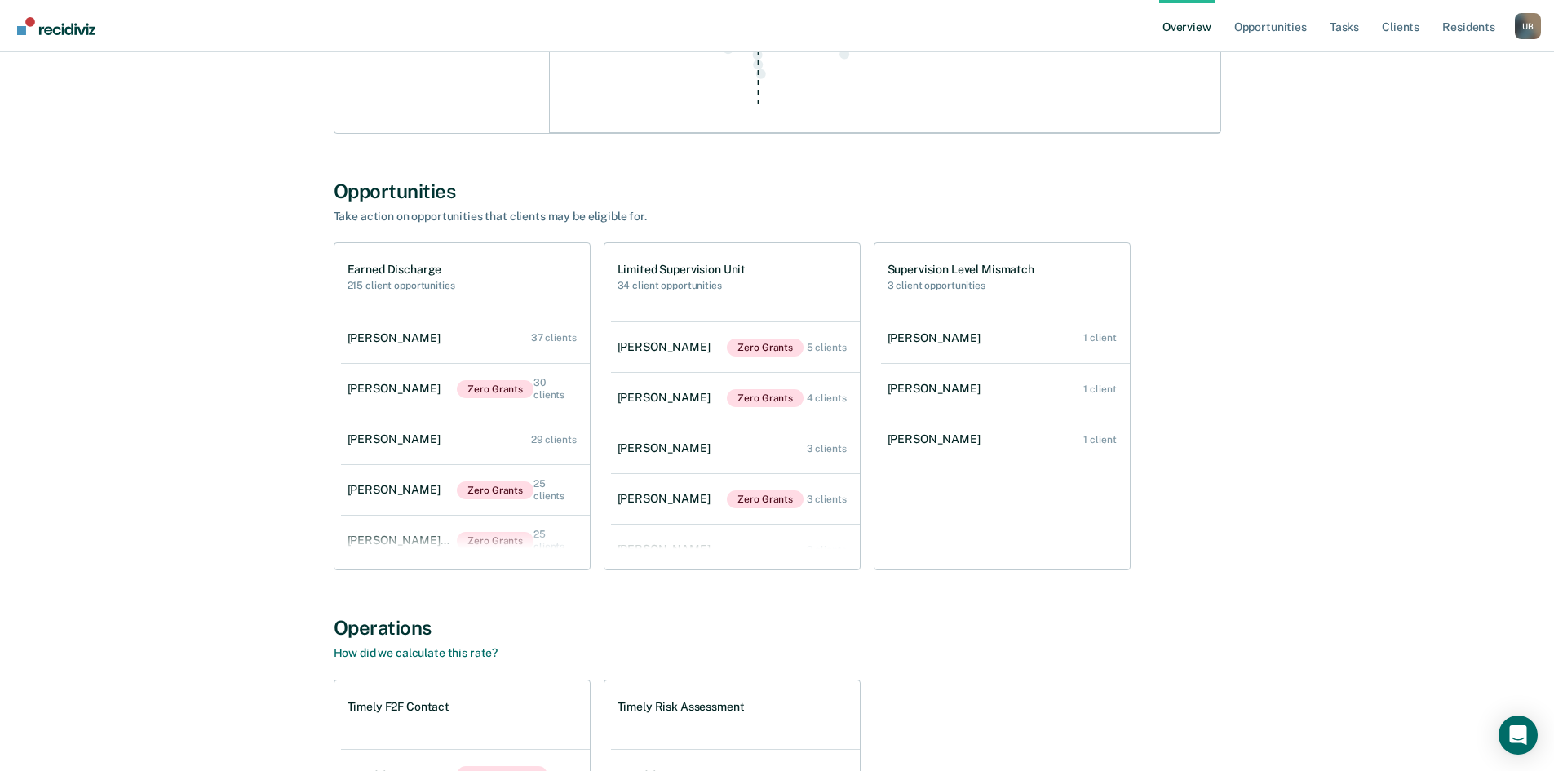
scroll to position [60, 0]
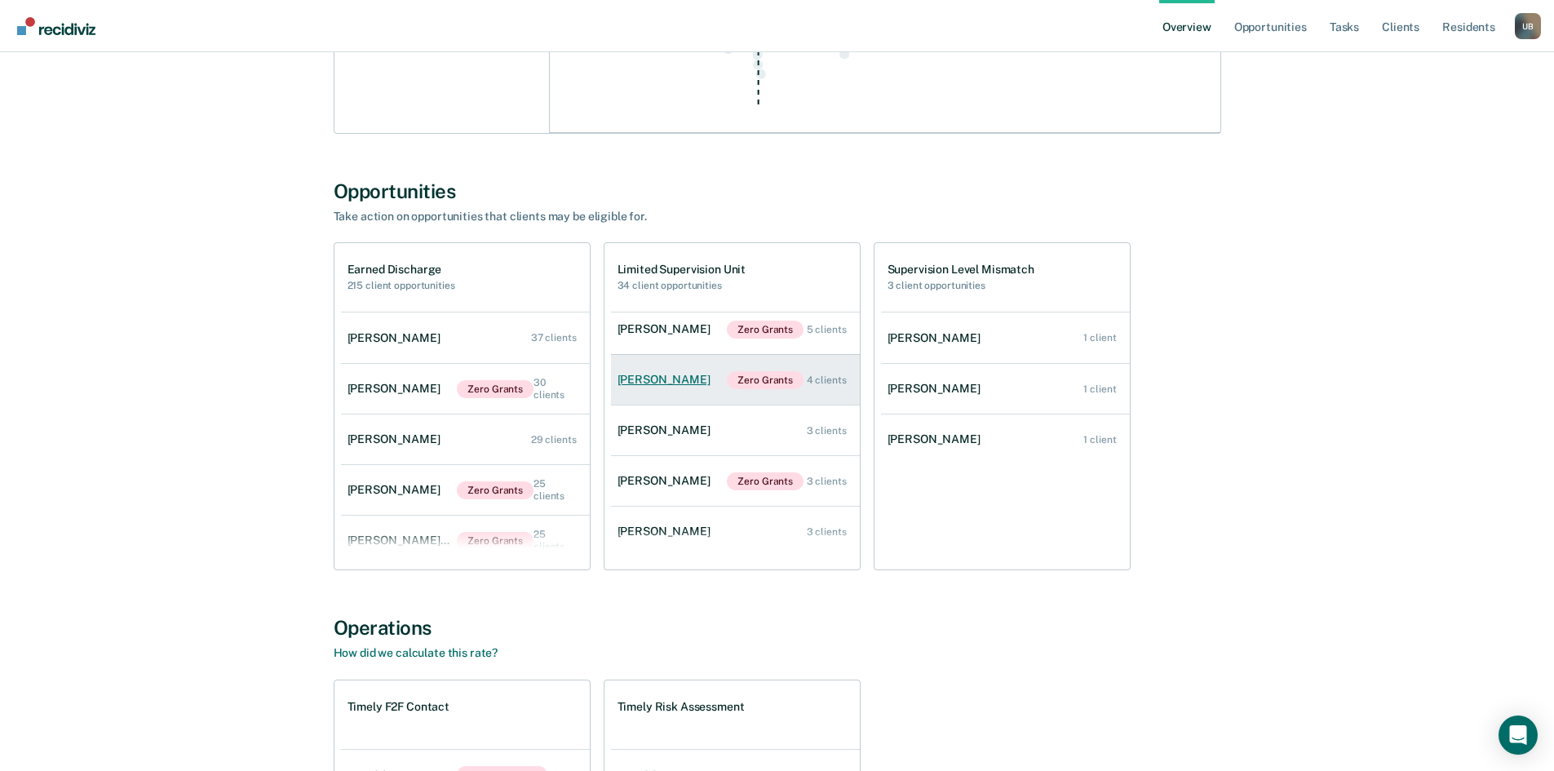
click at [647, 385] on div "Brian Hein" at bounding box center [667, 380] width 100 height 14
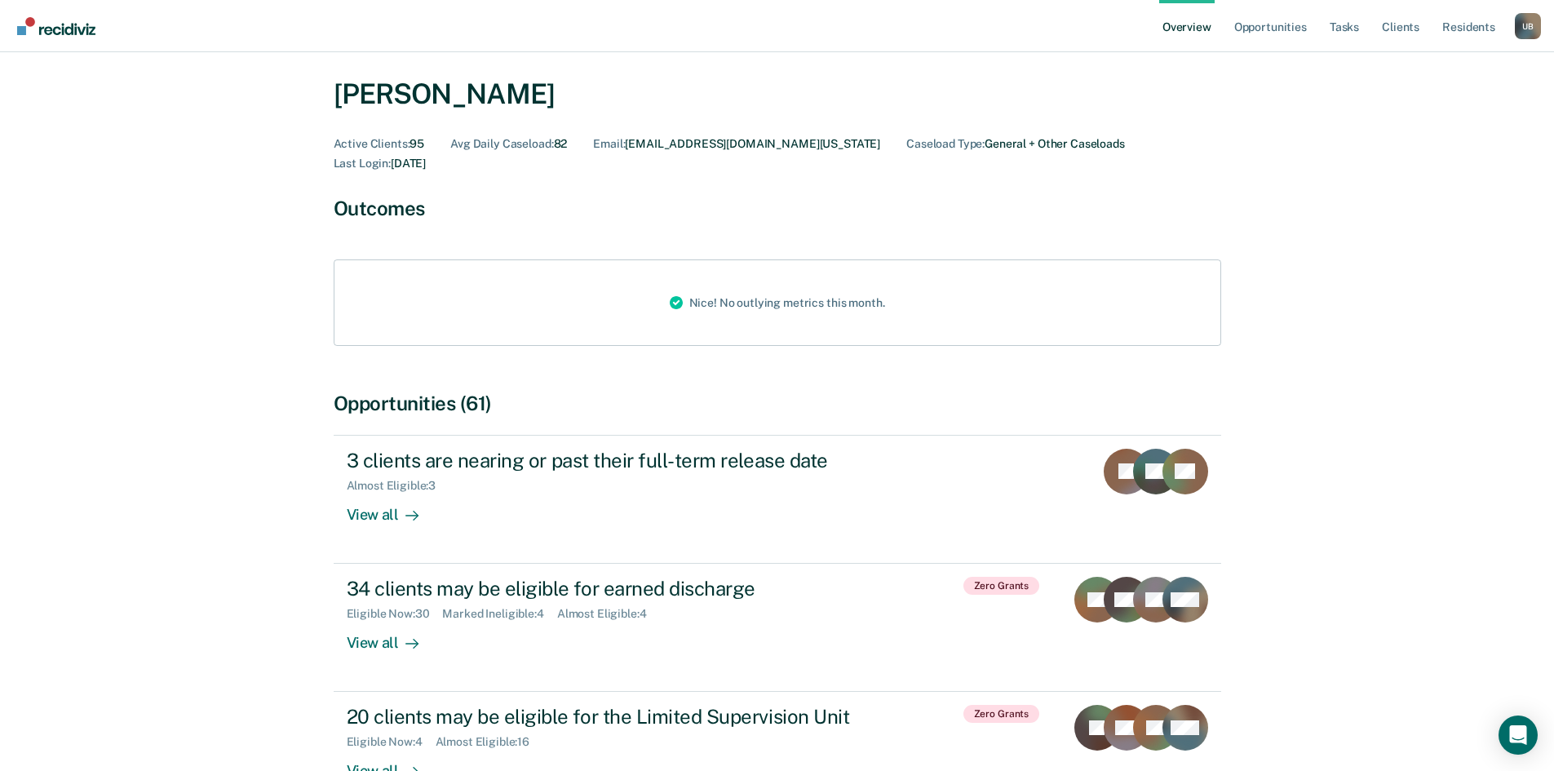
scroll to position [163, 0]
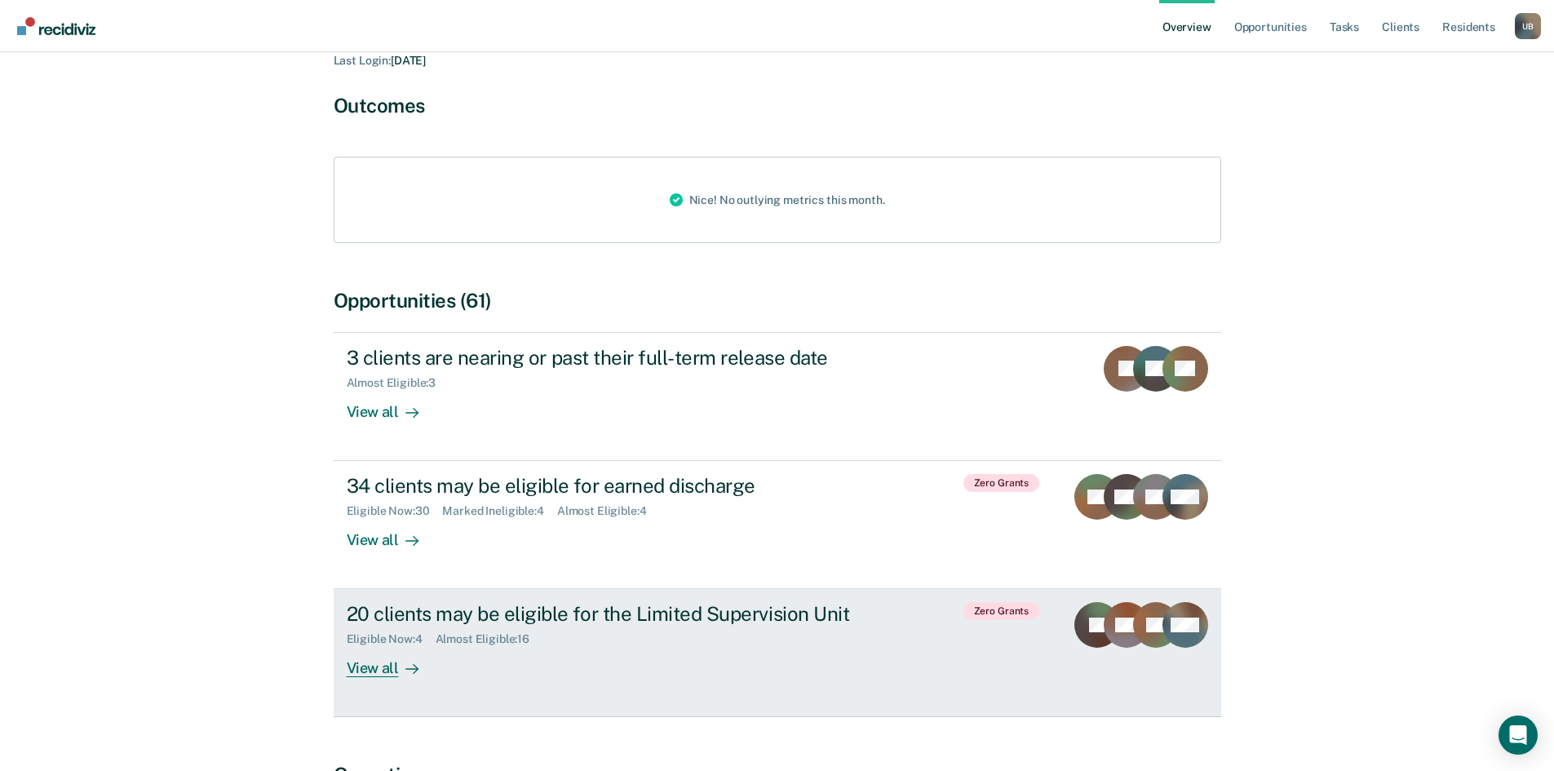
click at [367, 648] on div "View all" at bounding box center [392, 662] width 91 height 32
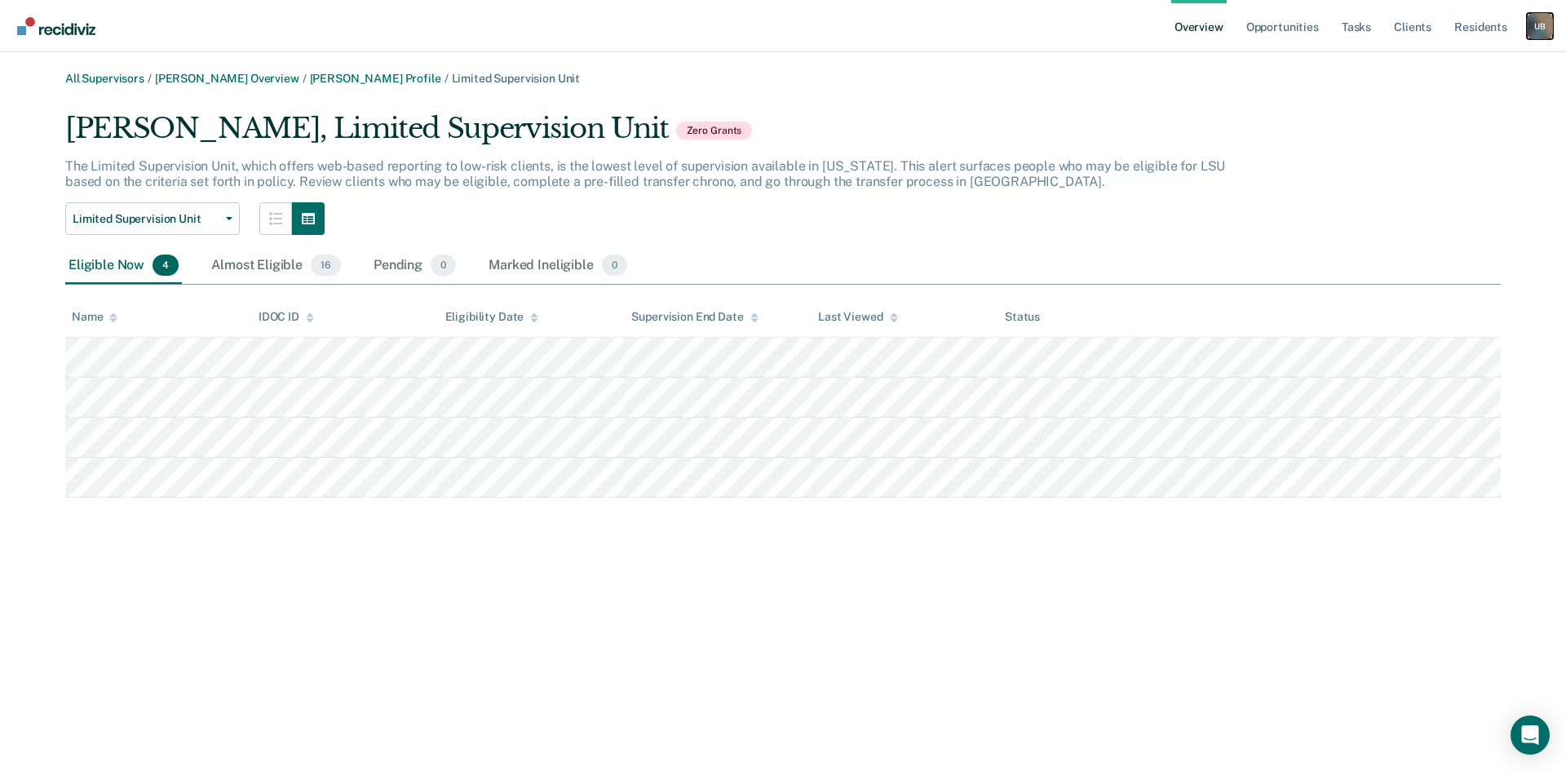
click at [1545, 35] on div "U B" at bounding box center [1540, 26] width 26 height 26
click at [1427, 144] on link "Log Out" at bounding box center [1470, 146] width 139 height 14
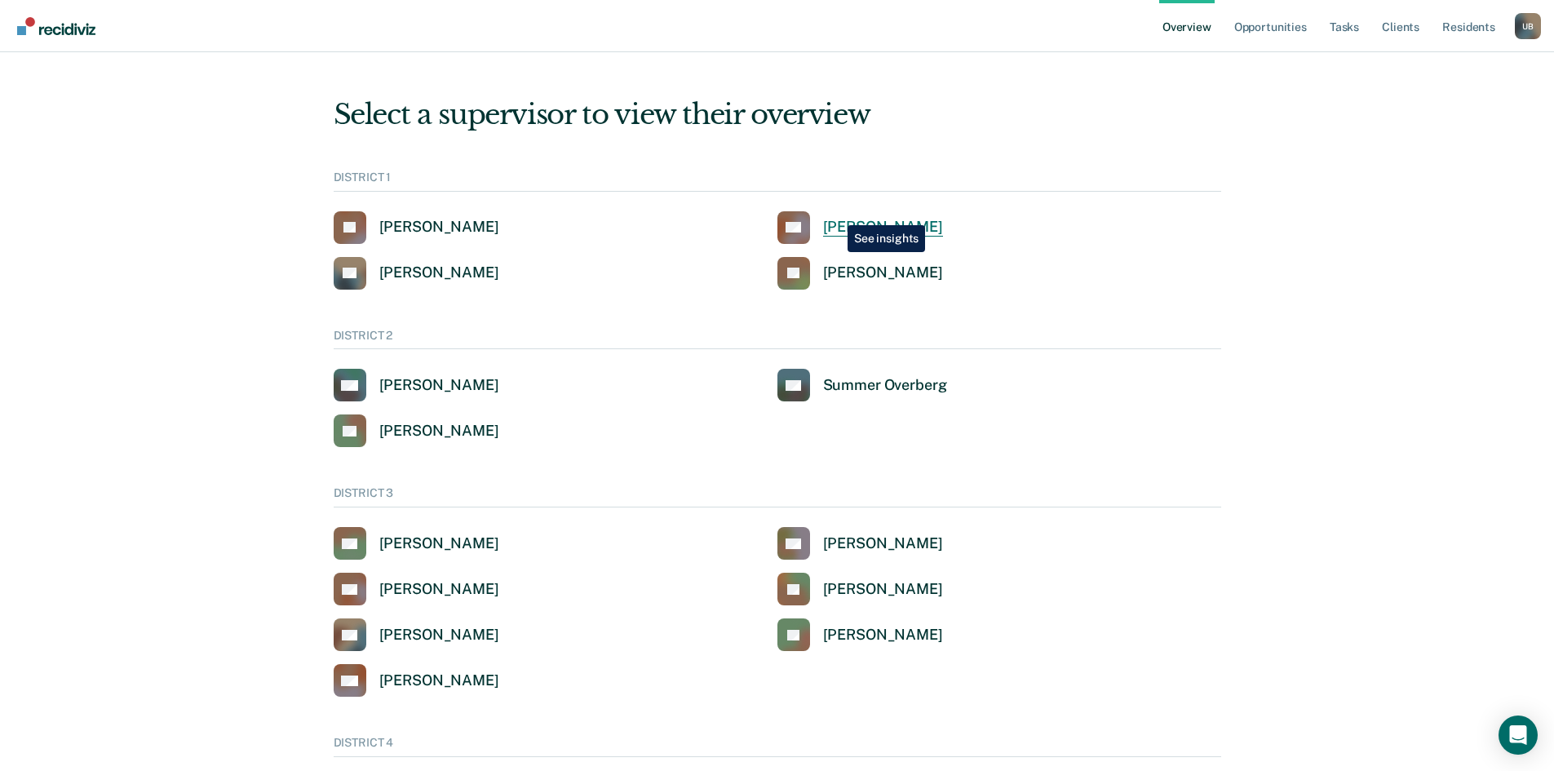
click at [838, 214] on link "[PERSON_NAME]" at bounding box center [860, 227] width 166 height 33
click at [410, 263] on div "Scott Flechsing" at bounding box center [439, 272] width 120 height 19
click at [846, 263] on link "JS Jeffery Schraeder" at bounding box center [860, 273] width 166 height 33
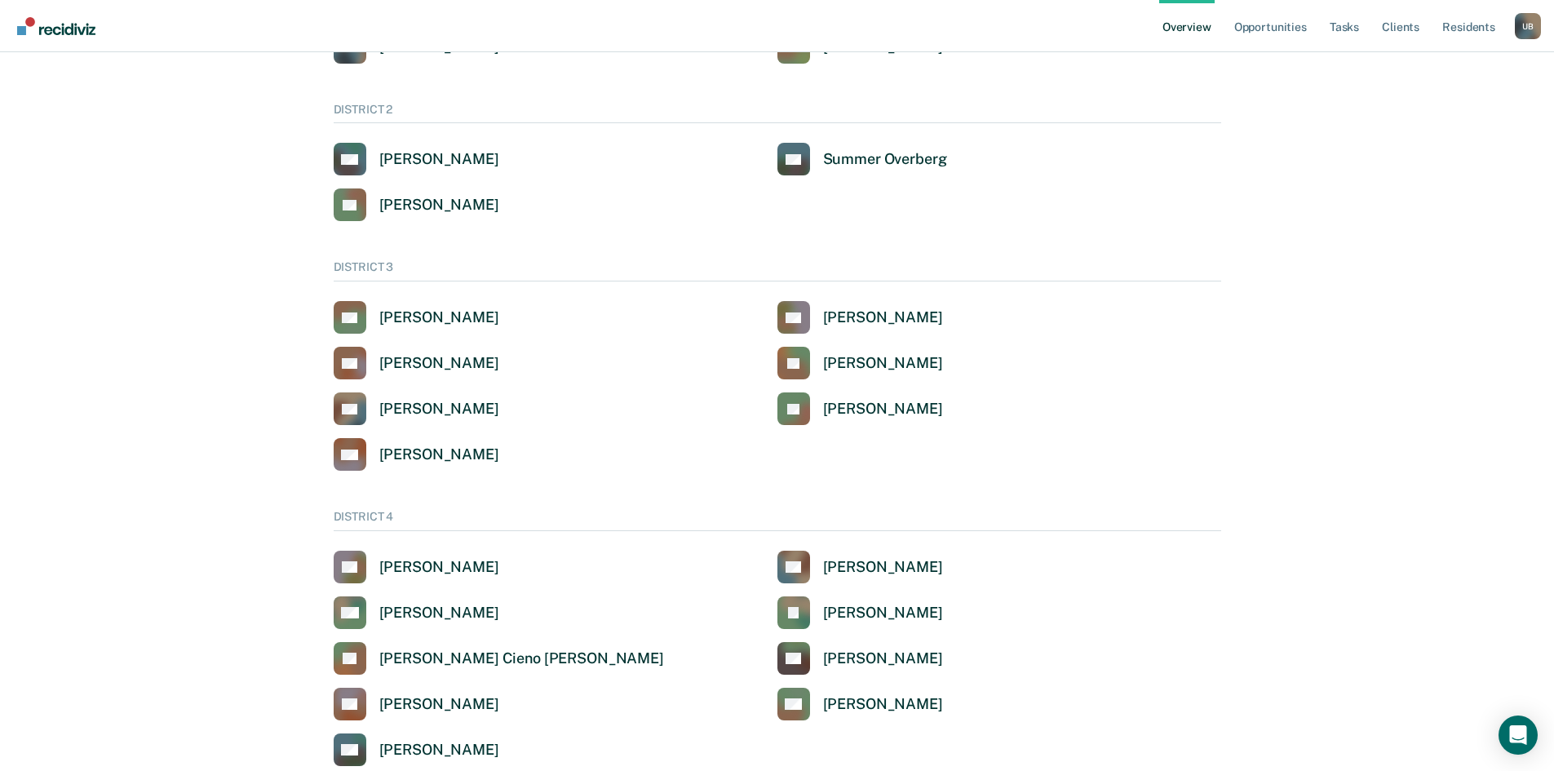
scroll to position [245, 0]
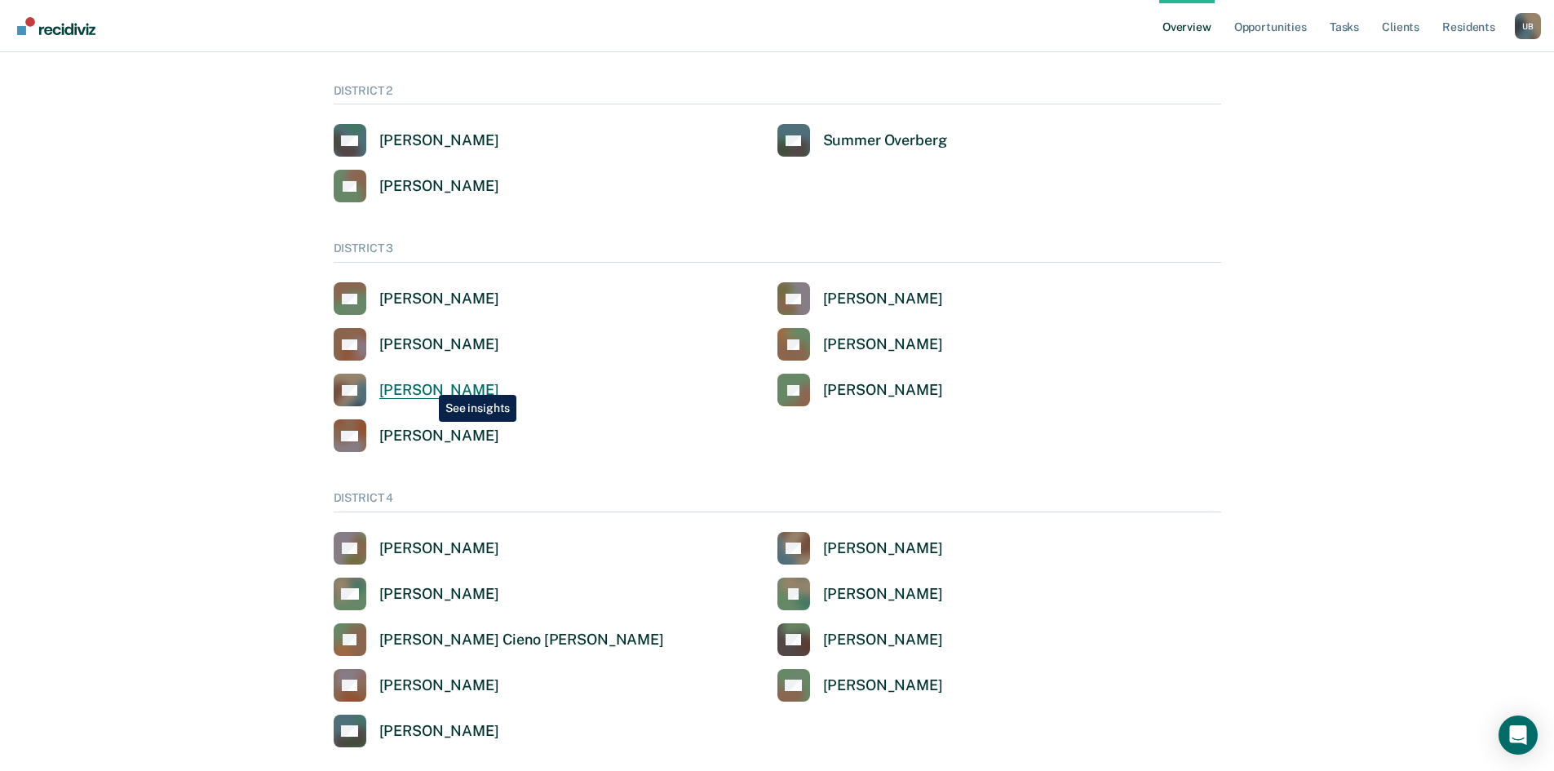
click at [427, 383] on div "Daniel Geisel" at bounding box center [439, 390] width 120 height 19
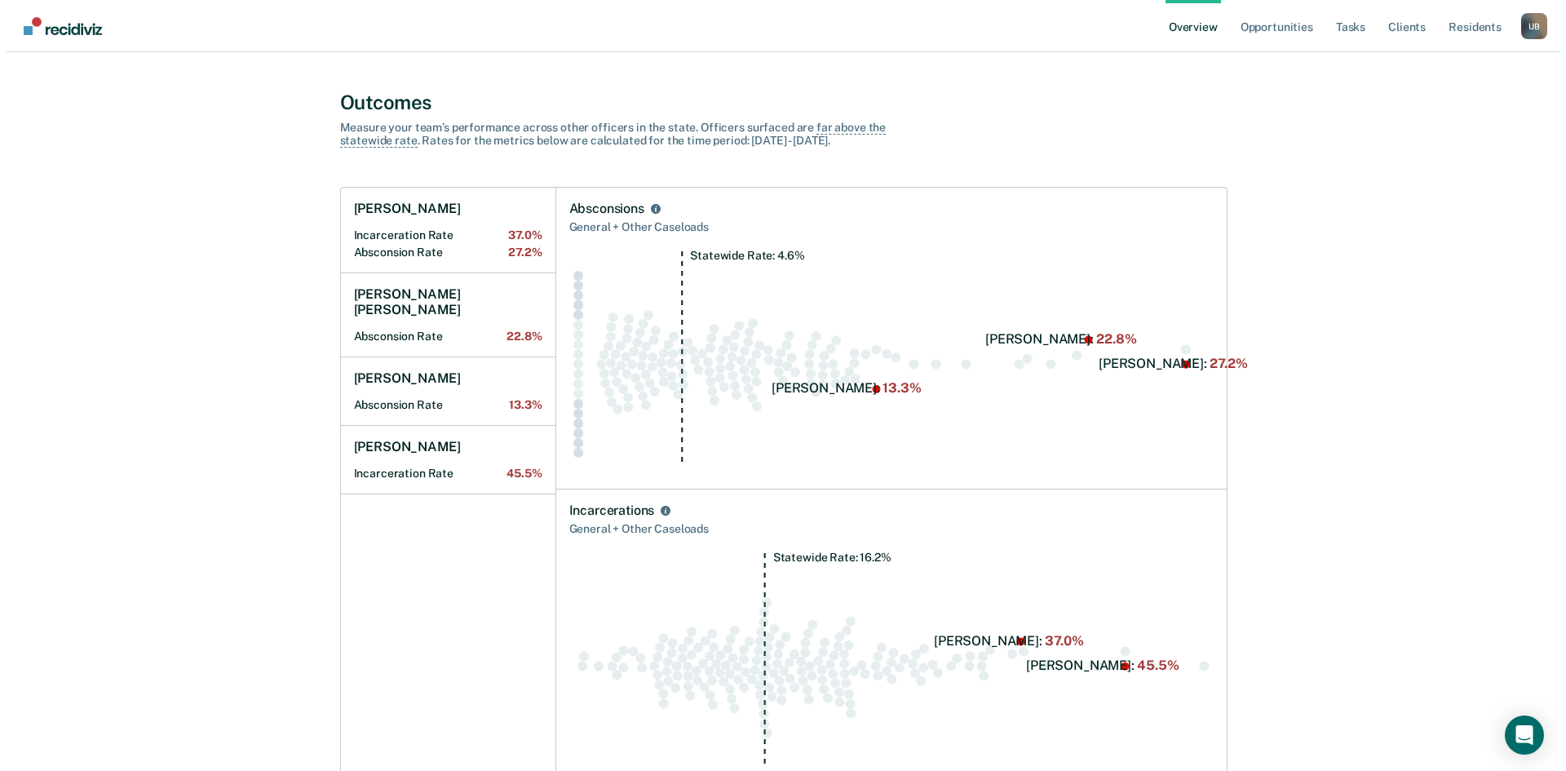
scroll to position [571, 0]
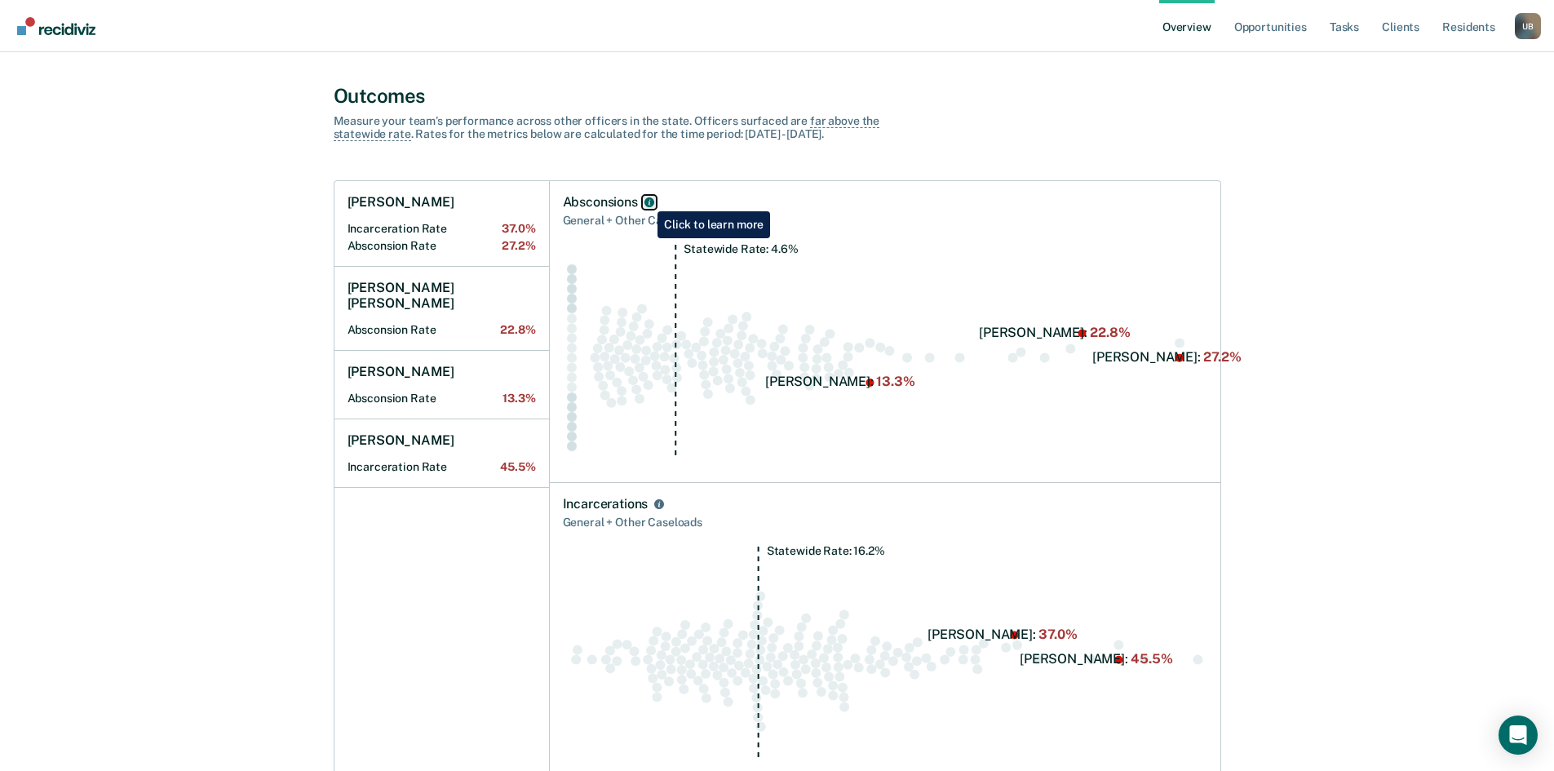
click at [645, 199] on icon "Absconsions" at bounding box center [649, 202] width 10 height 10
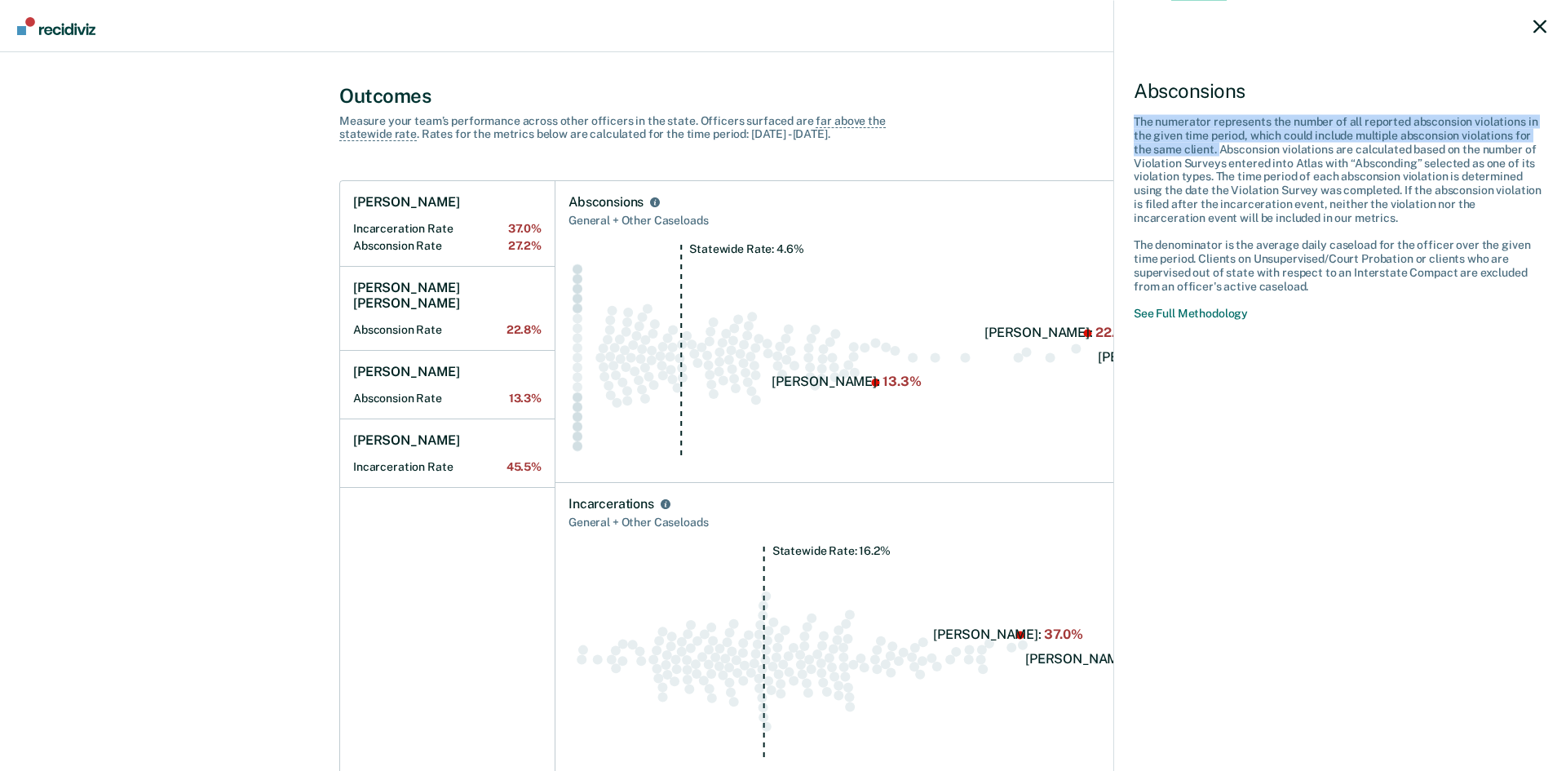
drag, startPoint x: 1136, startPoint y: 116, endPoint x: 1219, endPoint y: 146, distance: 88.5
click at [1219, 146] on p "The numerator represents the number of all reported absconsion violations in th…" at bounding box center [1340, 169] width 413 height 109
copy p "The numerator represents the number of all reported absconsion violations in th…"
click at [1392, 399] on div "Absconsions The numerator represents the number of all reported absconsion viol…" at bounding box center [1339, 385] width 453 height 771
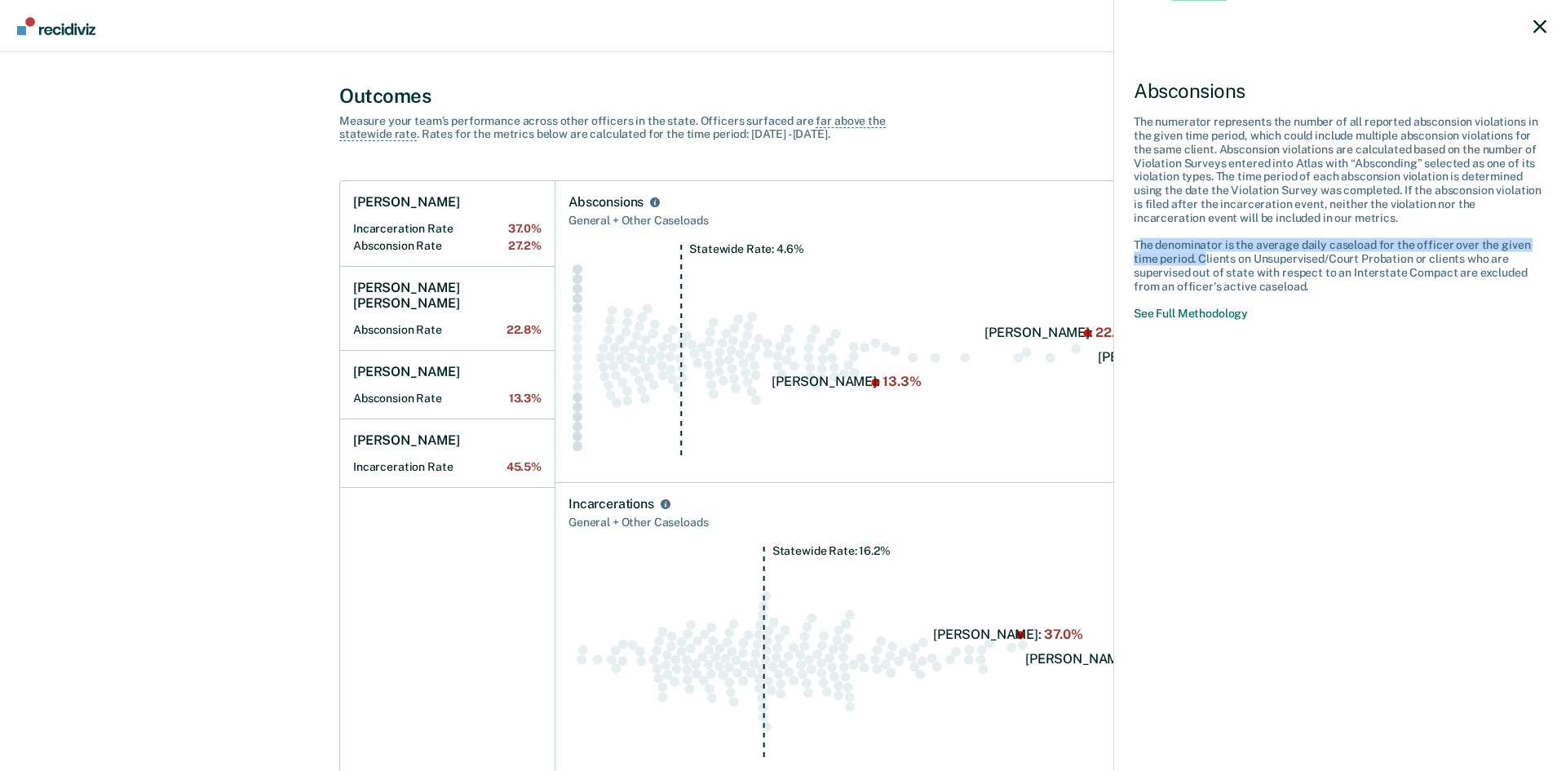
drag, startPoint x: 1135, startPoint y: 242, endPoint x: 1198, endPoint y: 256, distance: 64.3
click at [1198, 256] on p "The denominator is the average daily caseload for the officer over the given ti…" at bounding box center [1340, 258] width 413 height 69
copy p "The denominator is the average daily caseload for the officer over the given ti…"
click at [1285, 353] on div "Absconsions The numerator represents the number of all reported absconsion viol…" at bounding box center [1339, 385] width 453 height 771
click at [1217, 312] on link "See Full Methodology" at bounding box center [1191, 313] width 114 height 14
